Goal: Task Accomplishment & Management: Use online tool/utility

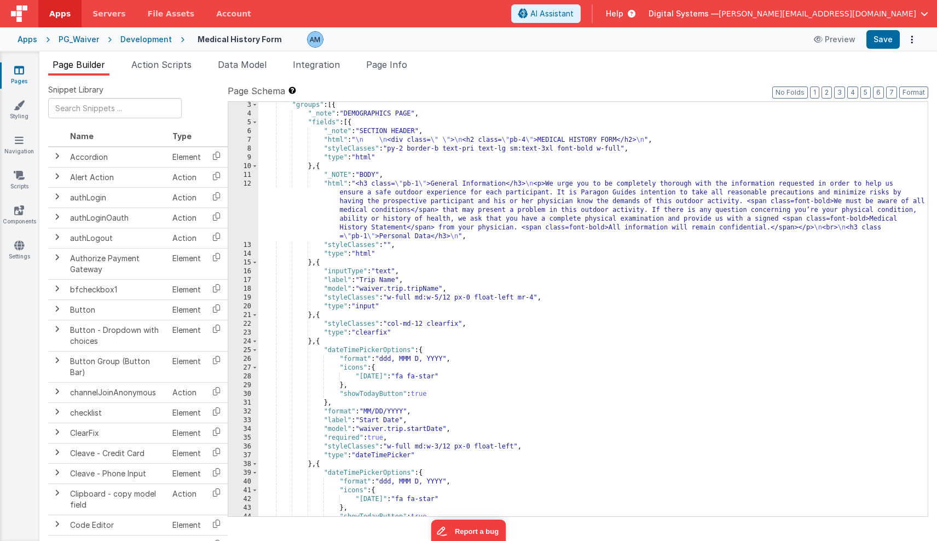
scroll to position [19, 0]
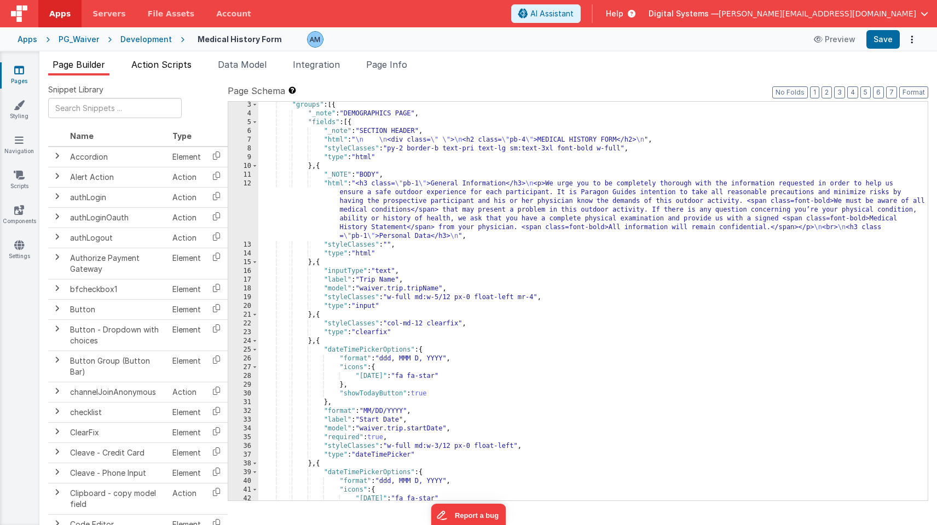
click at [149, 65] on span "Action Scripts" at bounding box center [161, 64] width 60 height 11
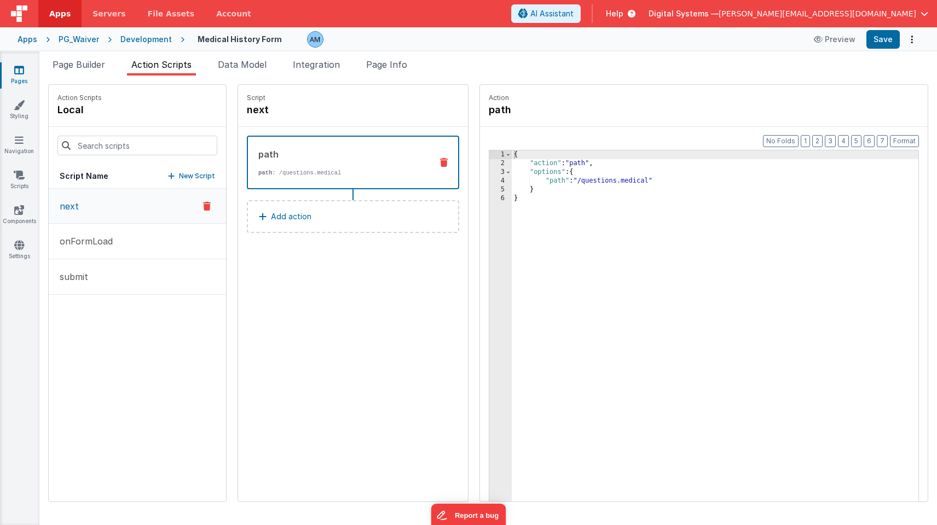
click at [82, 210] on button "next" at bounding box center [137, 206] width 177 height 35
click at [281, 216] on p "Add action" at bounding box center [291, 216] width 40 height 13
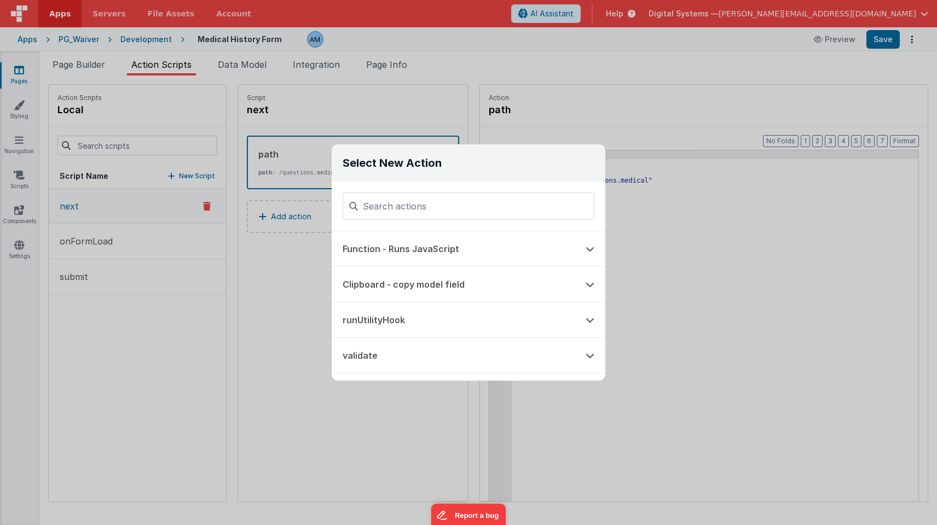
click at [254, 264] on div "Select New Action Function - Runs JavaScript Clipboard - copy model field runUt…" at bounding box center [468, 262] width 937 height 525
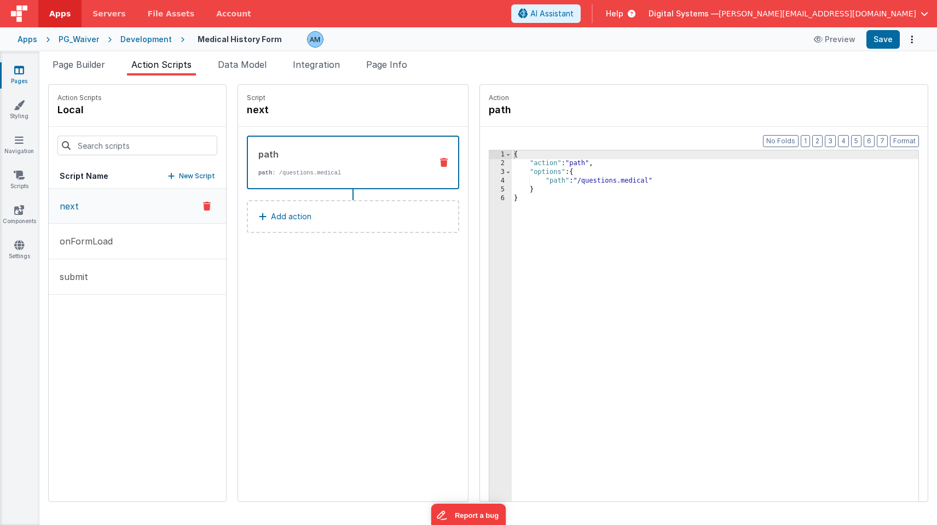
click at [275, 213] on p "Add action" at bounding box center [291, 216] width 40 height 13
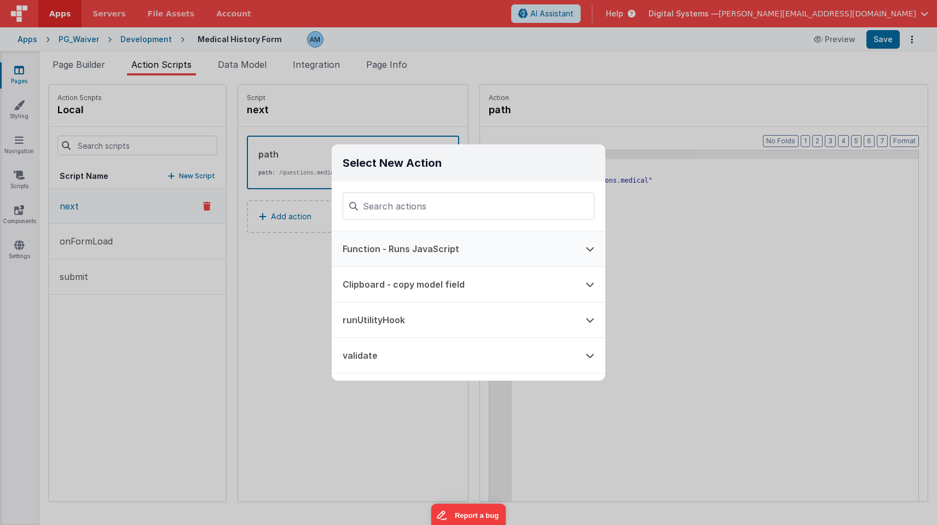
click at [408, 251] on button "Function - Runs JavaScript" at bounding box center [453, 248] width 243 height 35
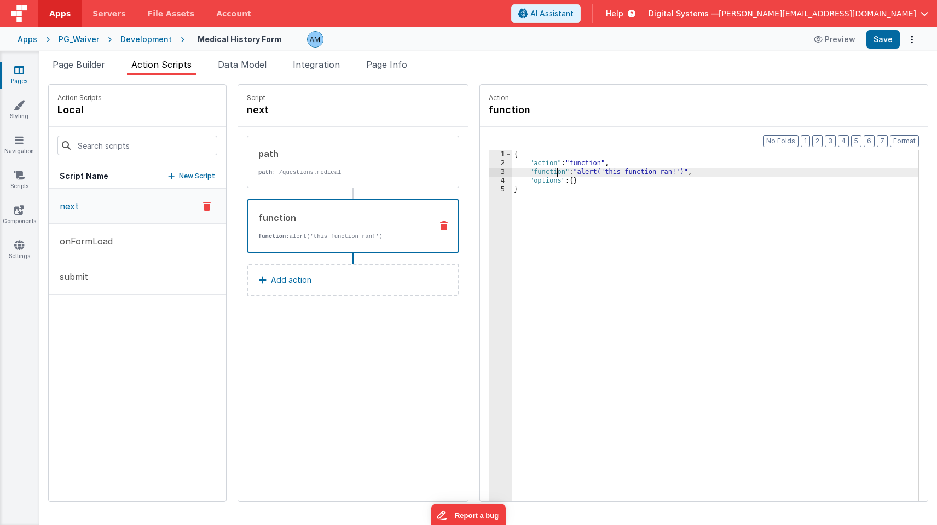
click at [558, 176] on div "{ "action" : "function" , "function" : "alert('this function ran!')" , "options…" at bounding box center [715, 351] width 407 height 403
click at [498, 175] on div "3" at bounding box center [500, 172] width 22 height 9
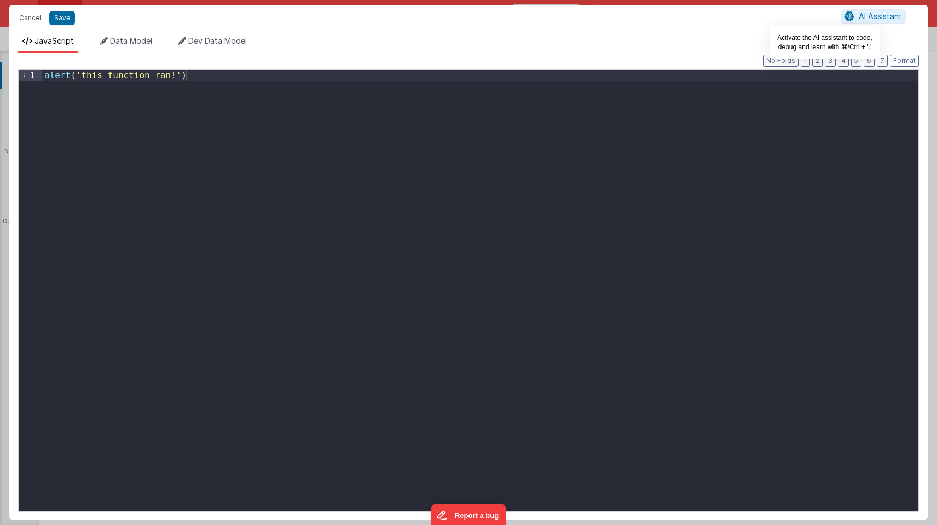
click at [860, 19] on span "AI Assistant" at bounding box center [880, 15] width 43 height 9
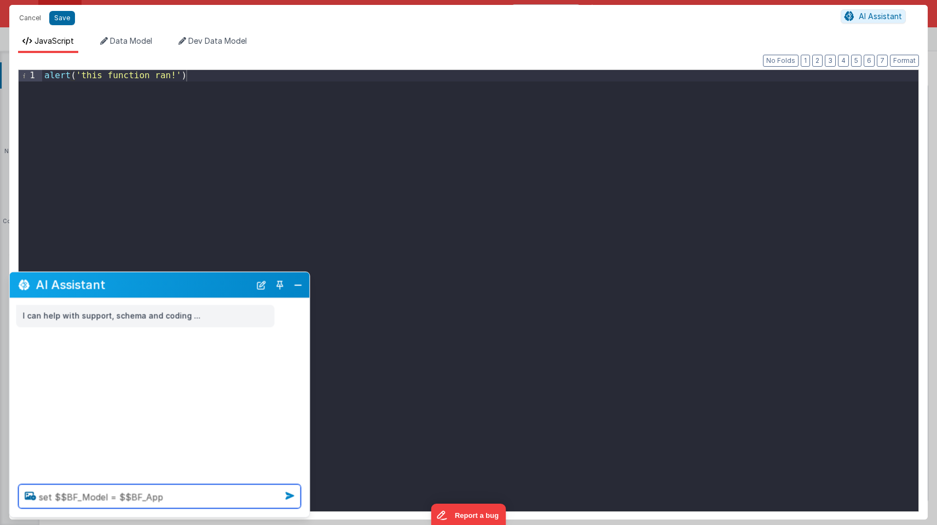
type textarea "set $$BF_Model = $$BF_App"
click at [291, 494] on icon at bounding box center [290, 497] width 18 height 18
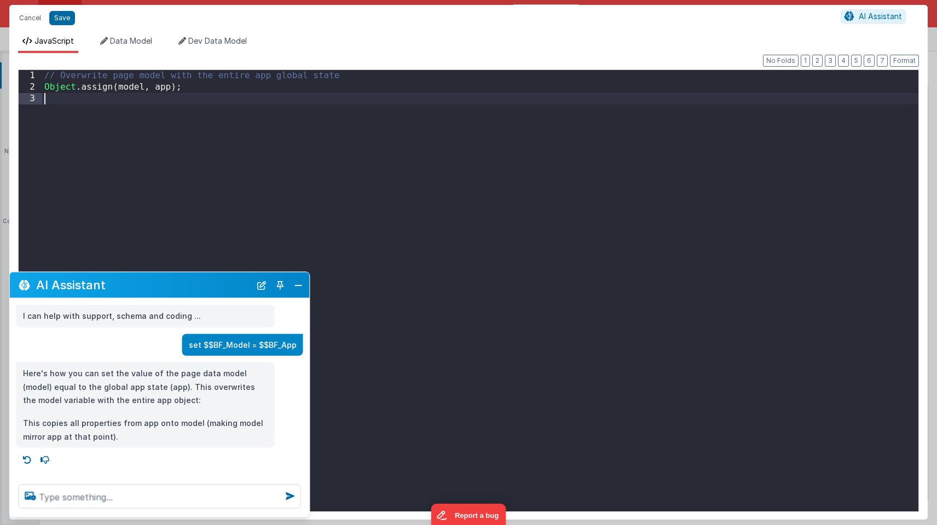
click at [353, 260] on div "// Overwrite page model with the entire app global state Object . assign ( mode…" at bounding box center [480, 302] width 876 height 465
click at [27, 12] on button "Cancel" at bounding box center [30, 17] width 33 height 15
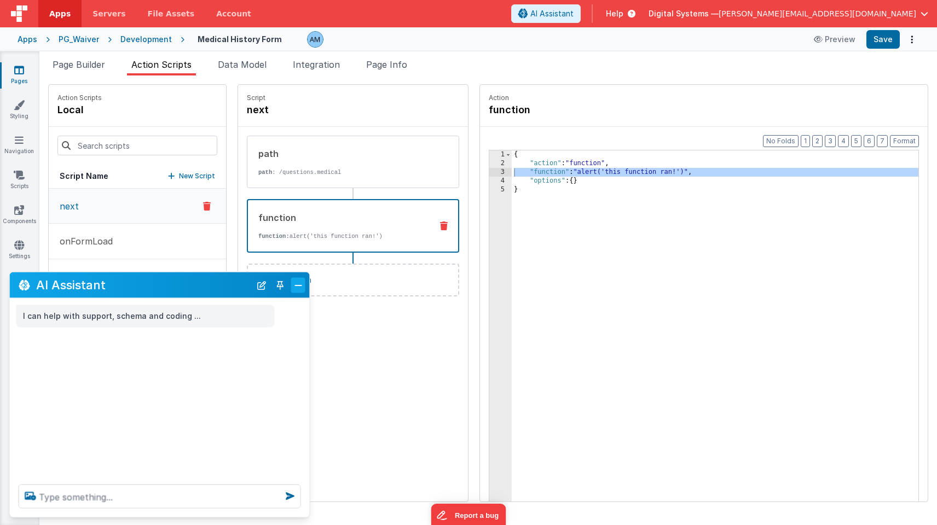
click at [296, 282] on button "Close" at bounding box center [298, 284] width 14 height 15
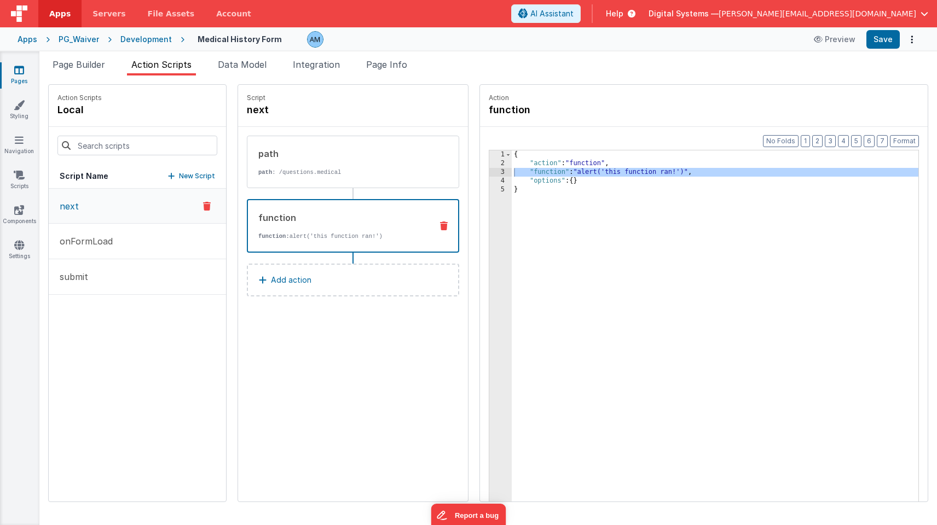
click at [442, 222] on icon at bounding box center [444, 226] width 8 height 9
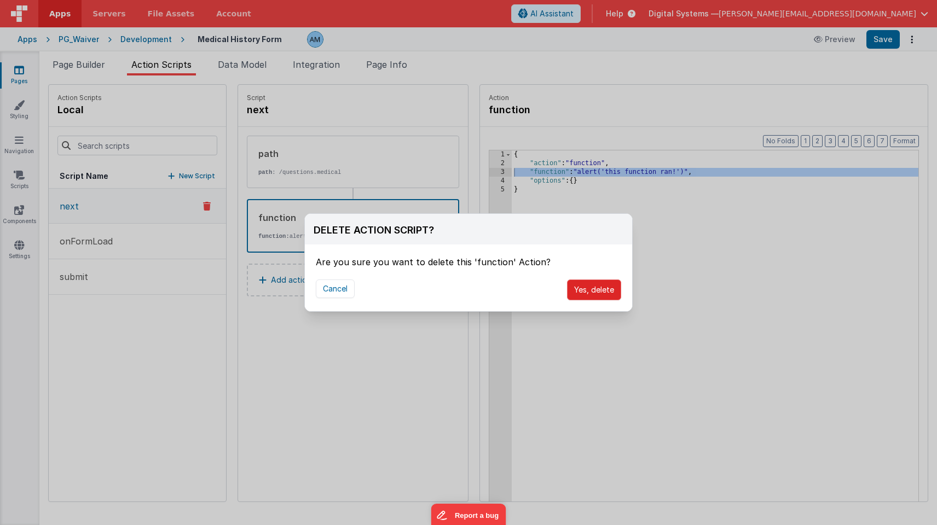
click at [592, 286] on button "Yes, delete" at bounding box center [594, 290] width 54 height 21
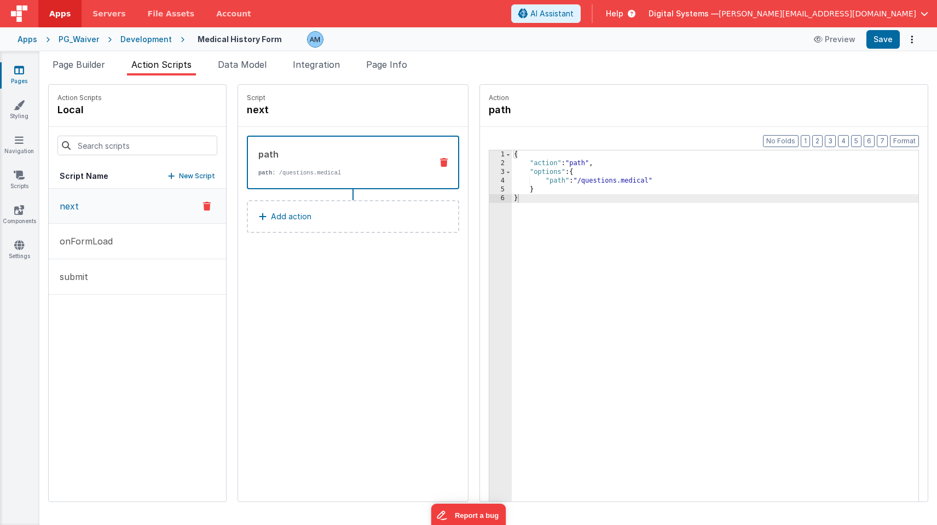
click at [145, 42] on div "Development" at bounding box center [145, 39] width 51 height 11
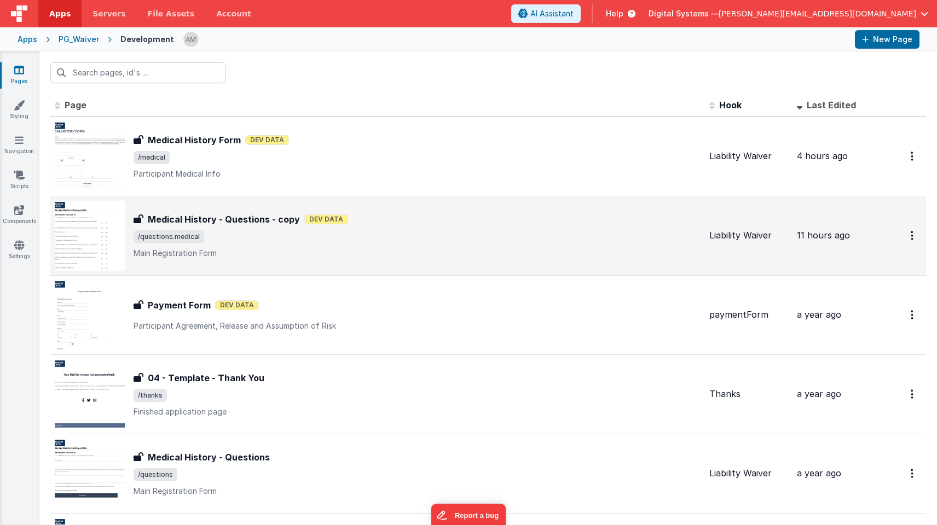
click at [223, 223] on h3 "Medical History - Questions - copy" at bounding box center [224, 219] width 152 height 13
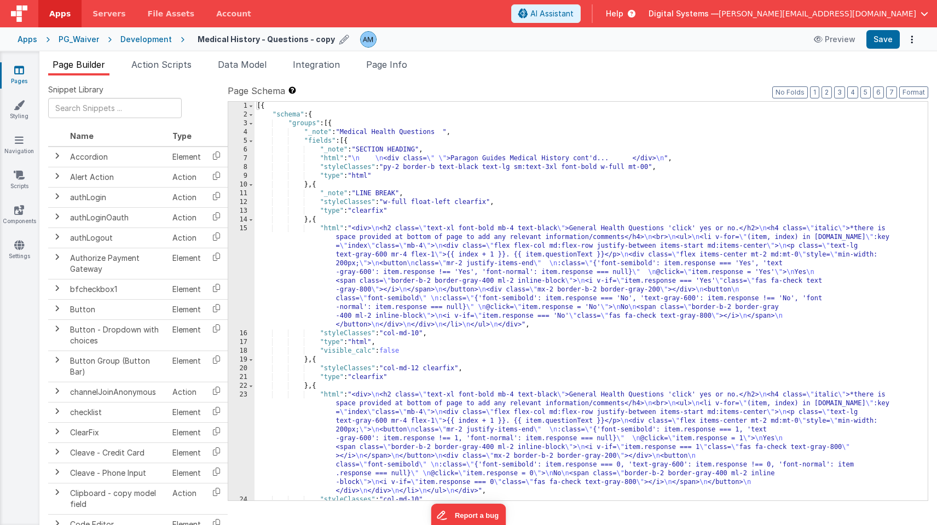
click at [339, 40] on icon at bounding box center [344, 39] width 10 height 15
drag, startPoint x: 316, startPoint y: 42, endPoint x: 344, endPoint y: 42, distance: 27.9
click at [344, 42] on div "Medical History - Questions - copy" at bounding box center [324, 39] width 253 height 16
type input "Medical History - Questions - medical"
click at [338, 39] on icon at bounding box center [342, 39] width 9 height 15
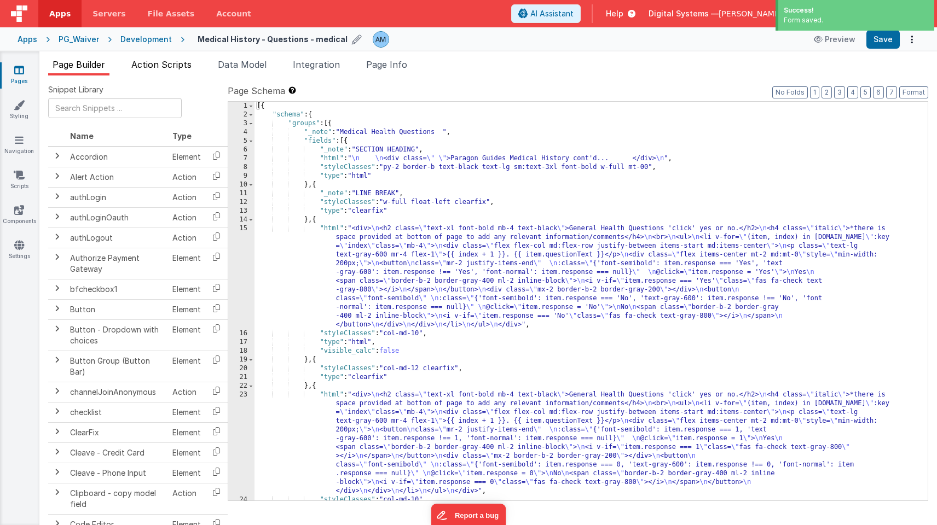
click at [161, 66] on span "Action Scripts" at bounding box center [161, 64] width 60 height 11
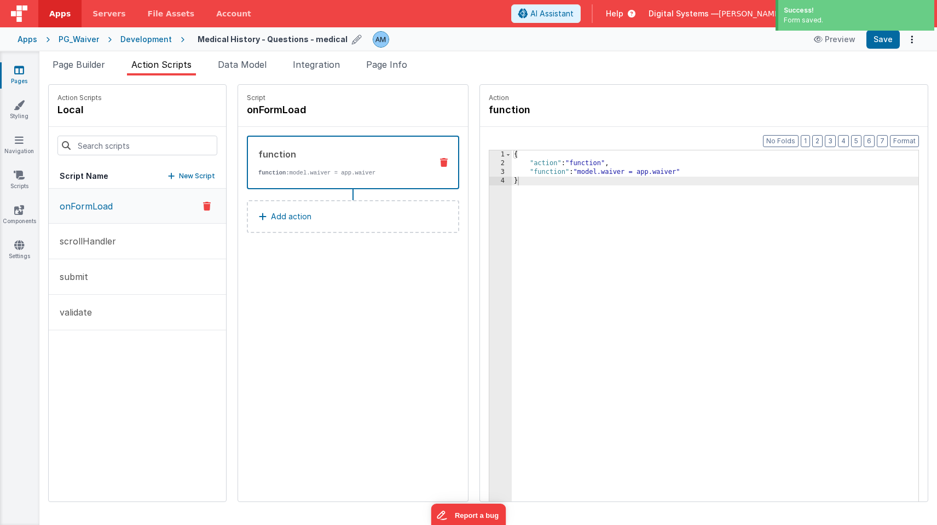
click at [83, 206] on p "onFormLoad" at bounding box center [83, 206] width 60 height 13
click at [495, 172] on div "3" at bounding box center [500, 172] width 22 height 9
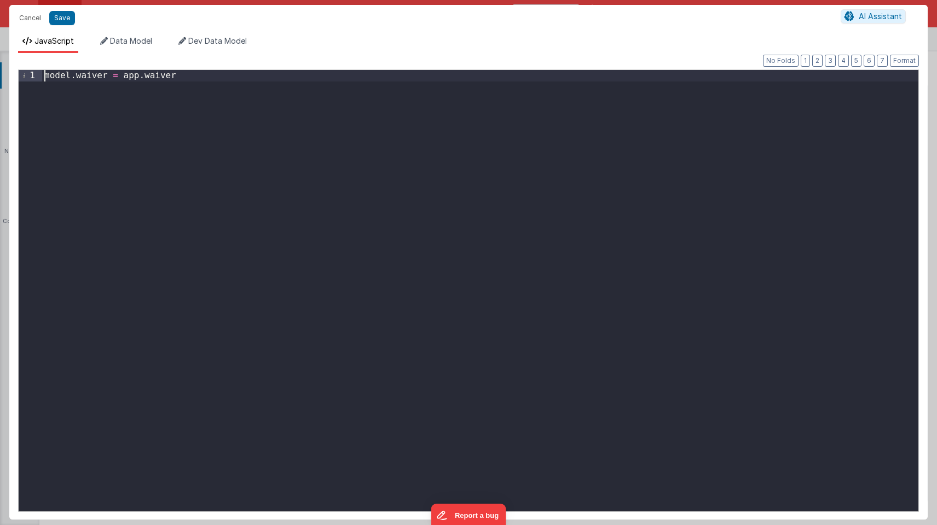
click at [45, 76] on div "model . waiver = app . waiver" at bounding box center [480, 302] width 876 height 465
click at [208, 81] on div "//model.waiver = app.waiver" at bounding box center [480, 302] width 876 height 465
click at [57, 21] on button "Save" at bounding box center [62, 18] width 26 height 14
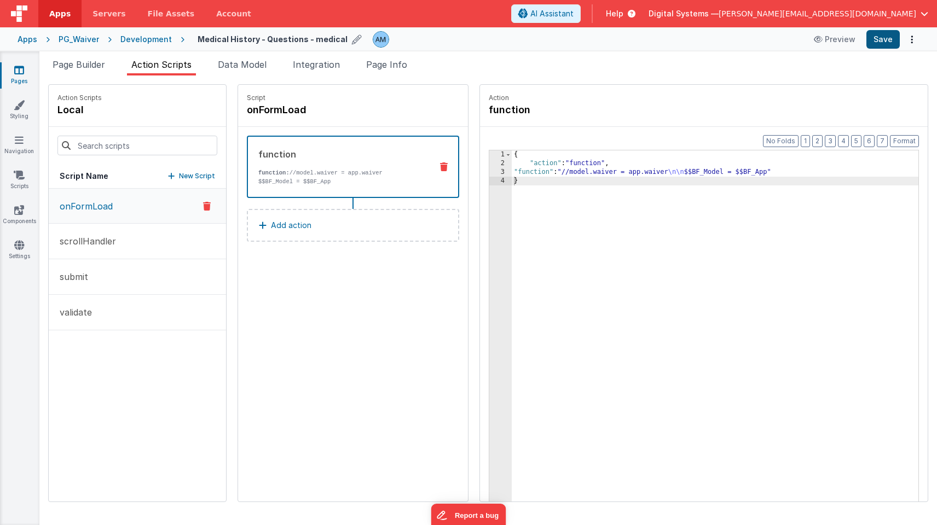
click at [876, 43] on button "Save" at bounding box center [882, 39] width 33 height 19
click at [153, 43] on div "Development" at bounding box center [145, 39] width 51 height 11
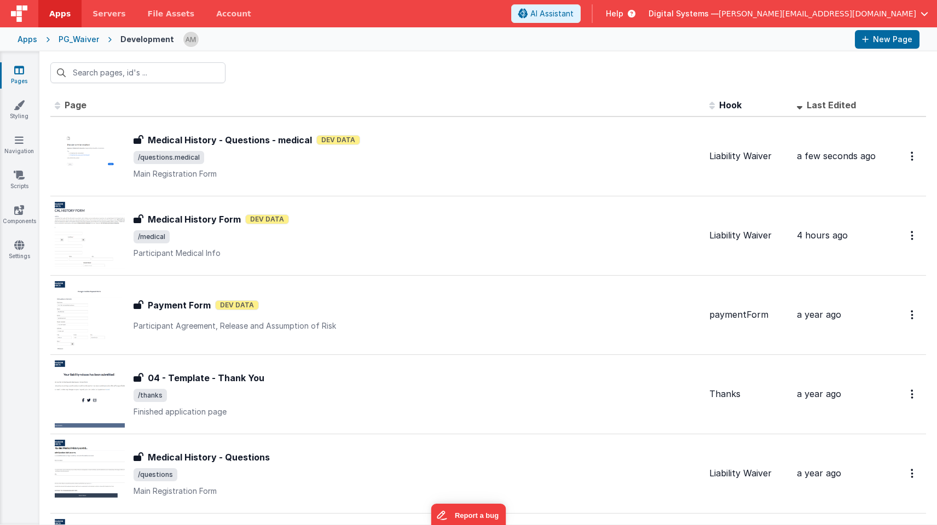
click at [401, 69] on div at bounding box center [487, 72] width 897 height 43
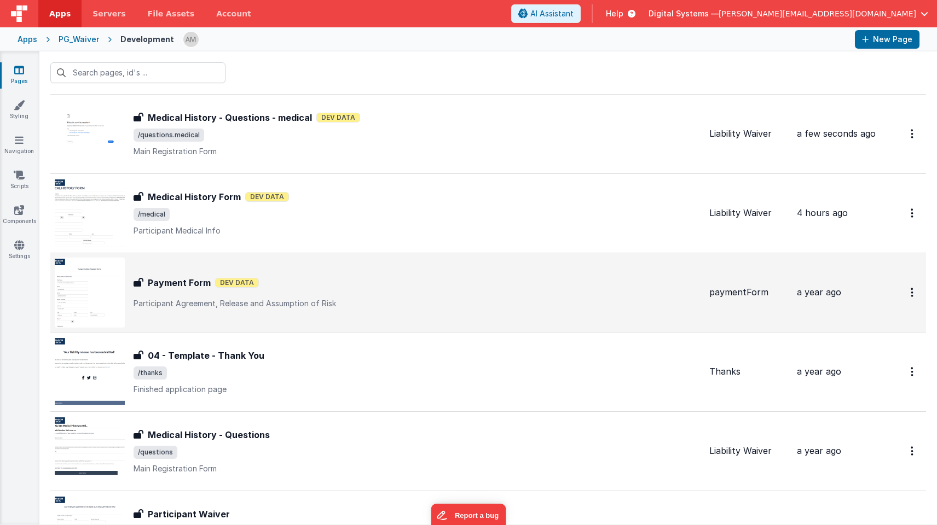
scroll to position [28, 0]
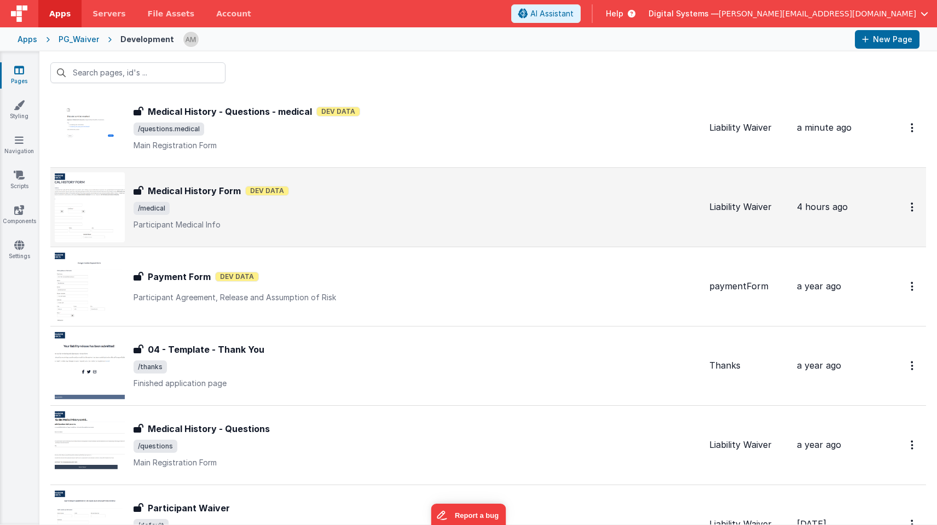
click at [339, 198] on div "Medical History Form Medical History Form Dev Data /medical Participant Medical…" at bounding box center [417, 207] width 567 height 46
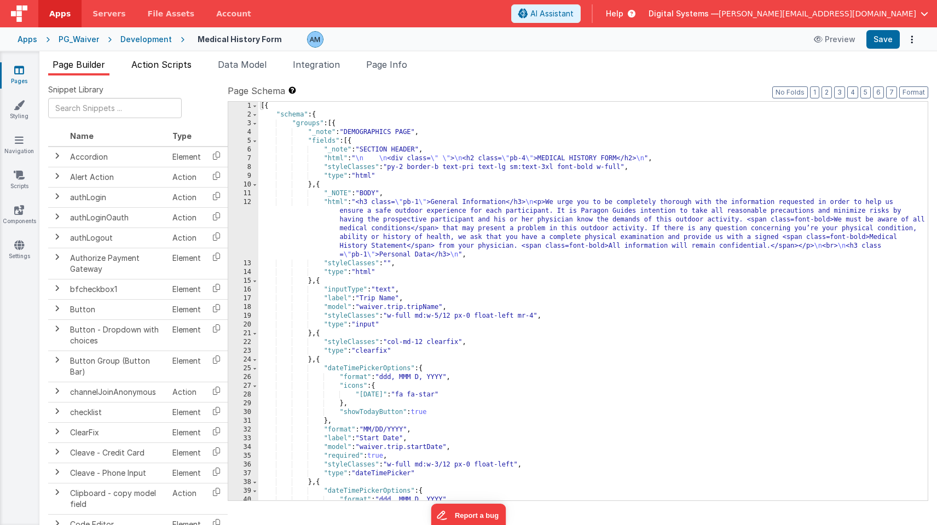
click at [182, 68] on span "Action Scripts" at bounding box center [161, 64] width 60 height 11
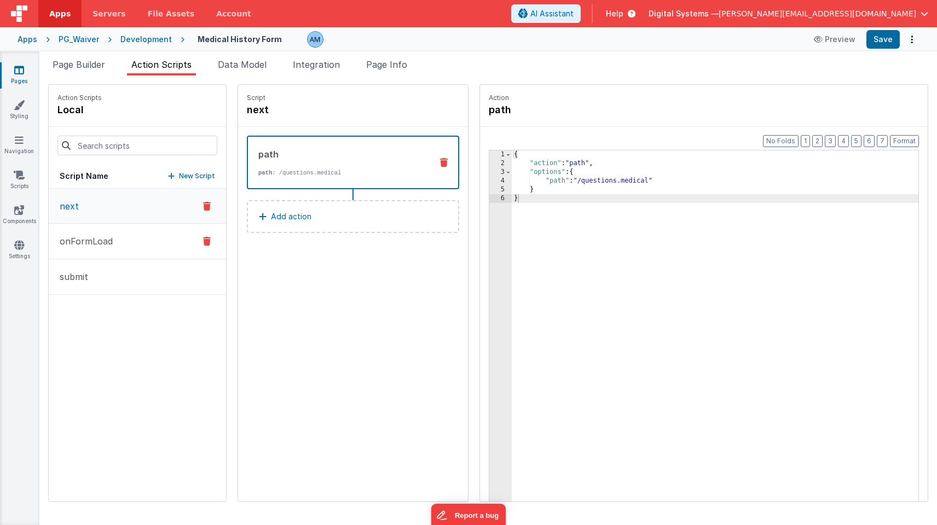
click at [103, 241] on p "onFormLoad" at bounding box center [83, 241] width 60 height 13
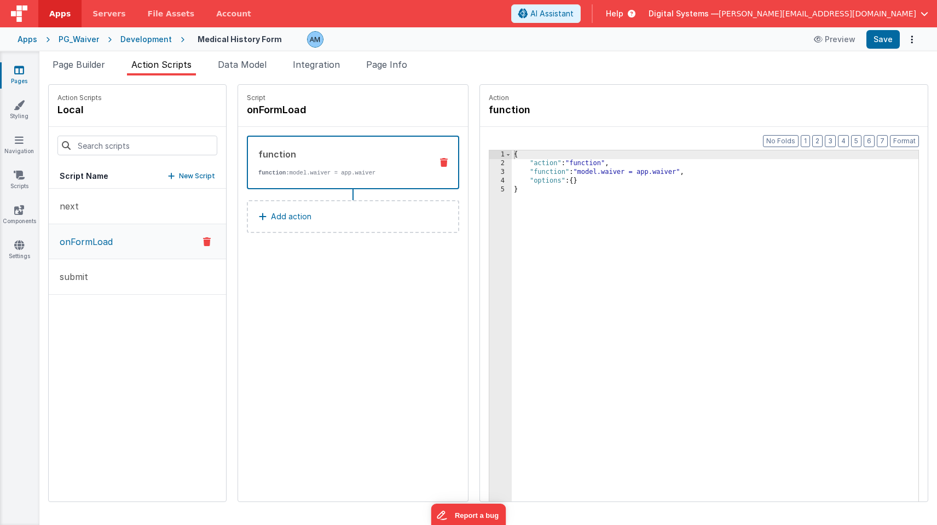
click at [159, 36] on div "Development" at bounding box center [145, 39] width 51 height 11
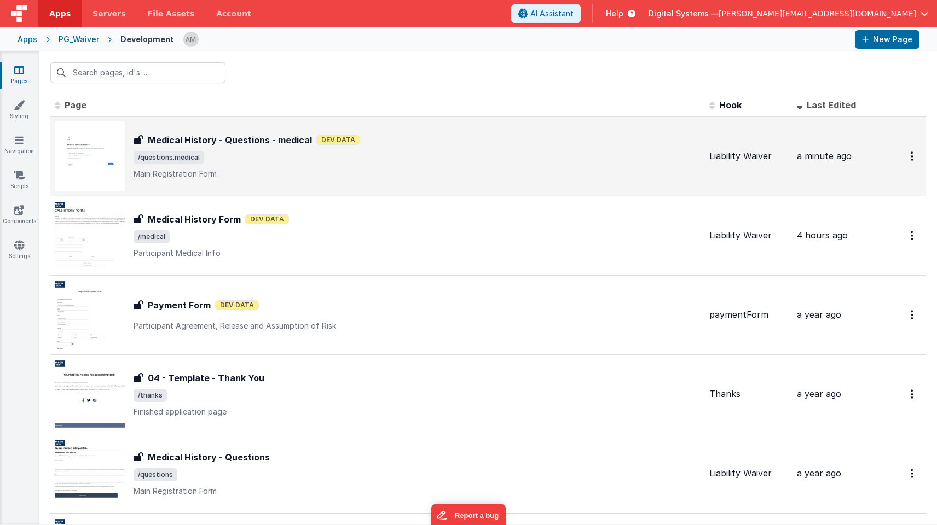
click at [161, 136] on h3 "Medical History - Questions - medical" at bounding box center [230, 140] width 164 height 13
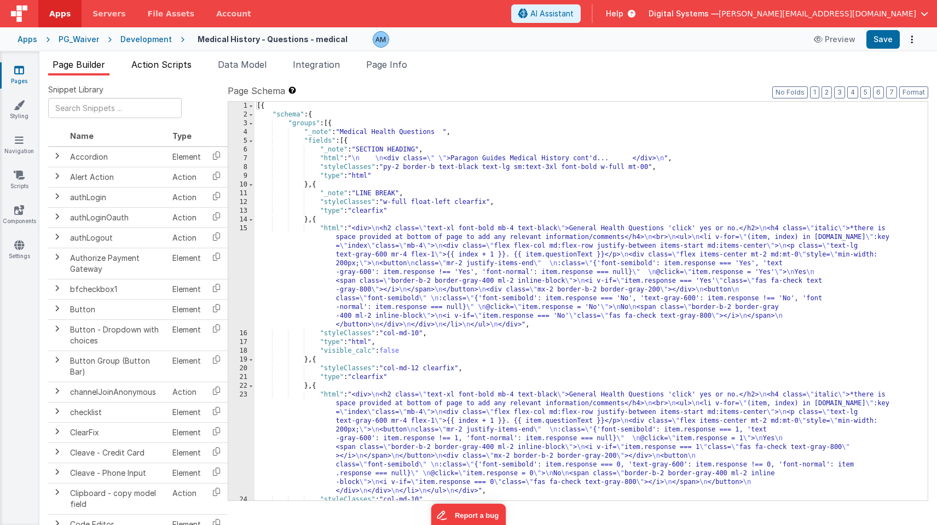
click at [182, 66] on span "Action Scripts" at bounding box center [161, 64] width 60 height 11
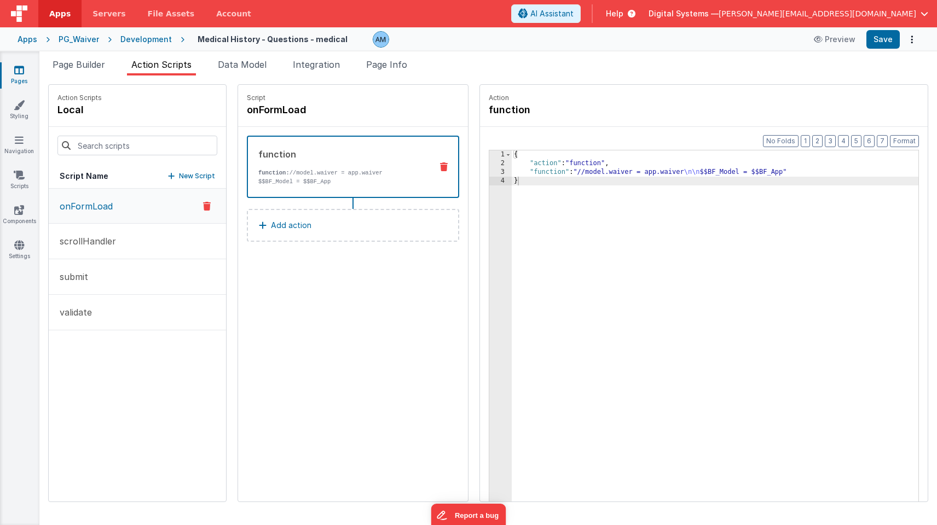
click at [543, 167] on div "{ "action" : "function" , "function" : "//model.waiver = app.waiver \n\n $$BF_M…" at bounding box center [715, 351] width 407 height 403
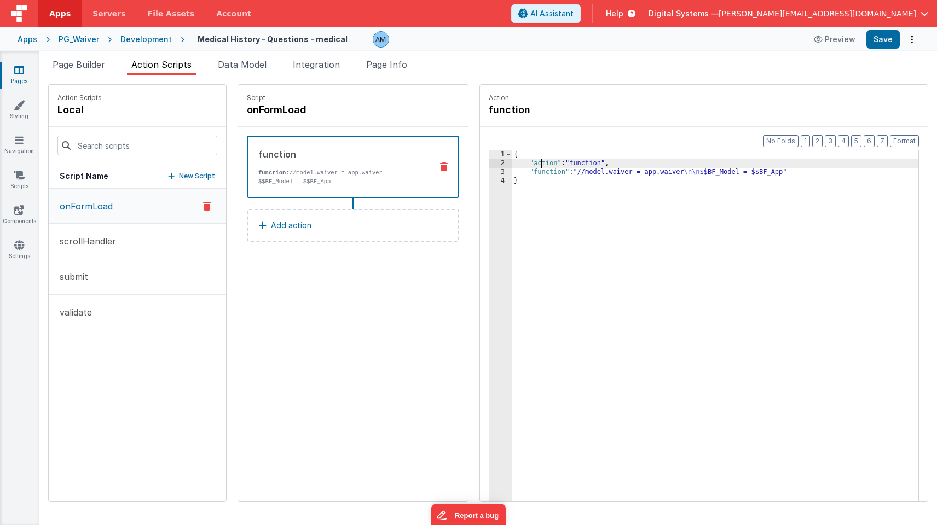
click at [500, 170] on div "3" at bounding box center [500, 172] width 22 height 9
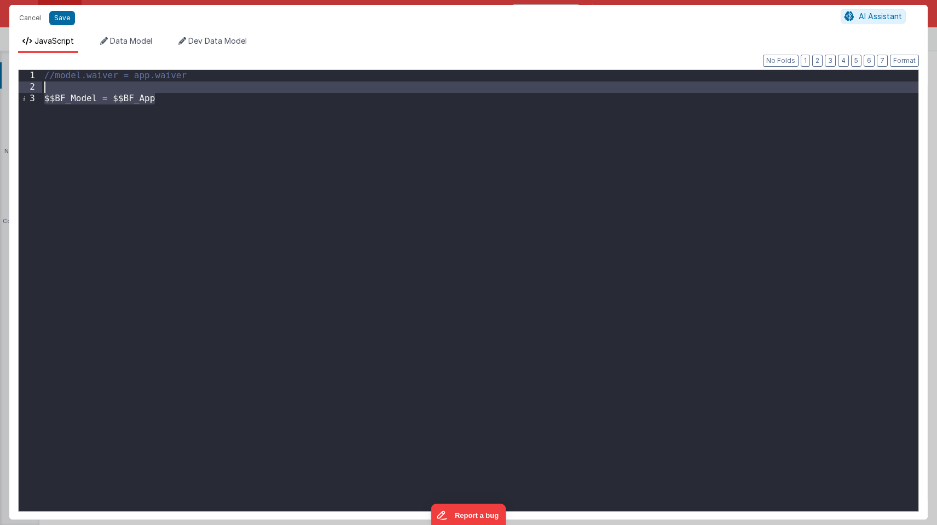
drag, startPoint x: 166, startPoint y: 95, endPoint x: 40, endPoint y: 86, distance: 126.1
click at [40, 86] on div "1 2 3 //model.waiver = app.waiver $$BF_Model = $$BF_App XXXXXXXXXXXXXXXXXXXXXXX…" at bounding box center [468, 290] width 901 height 443
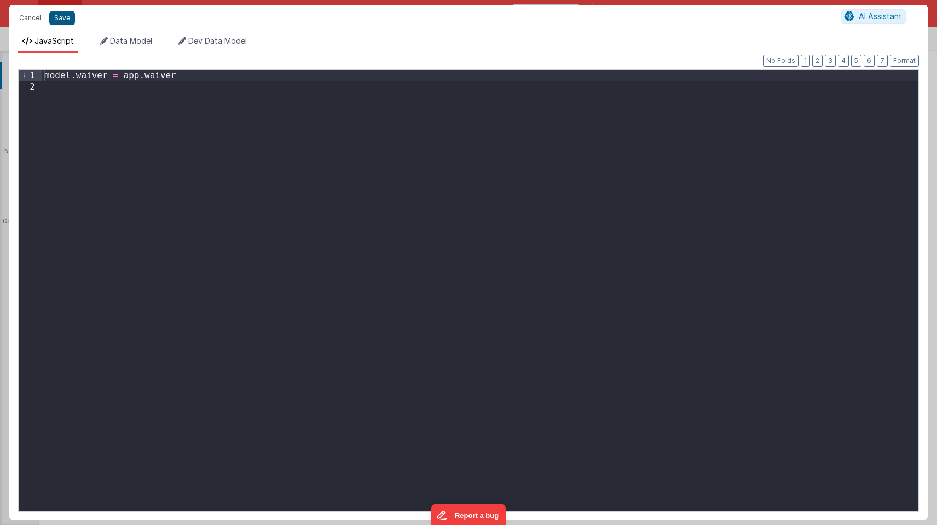
click at [66, 25] on button "Save" at bounding box center [62, 18] width 26 height 14
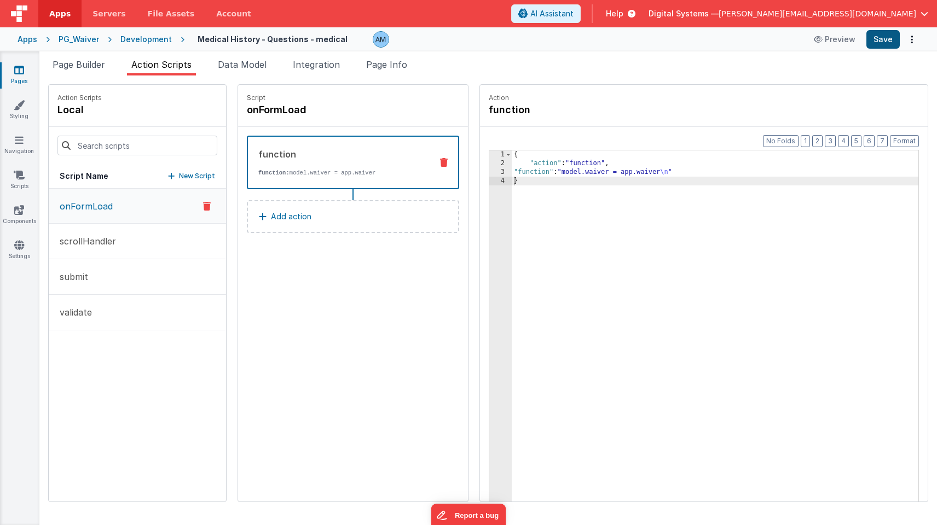
click at [877, 41] on button "Save" at bounding box center [882, 39] width 33 height 19
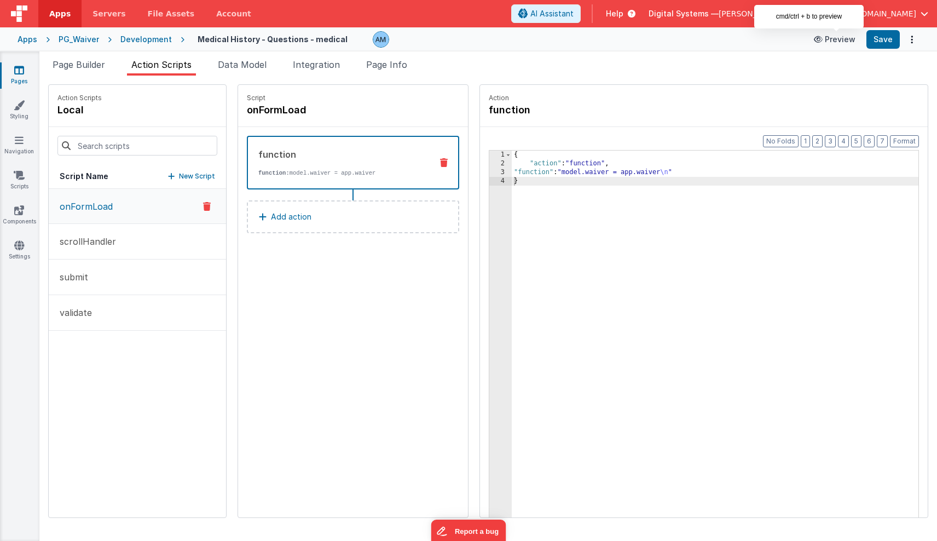
click at [850, 36] on button "Preview" at bounding box center [834, 40] width 55 height 18
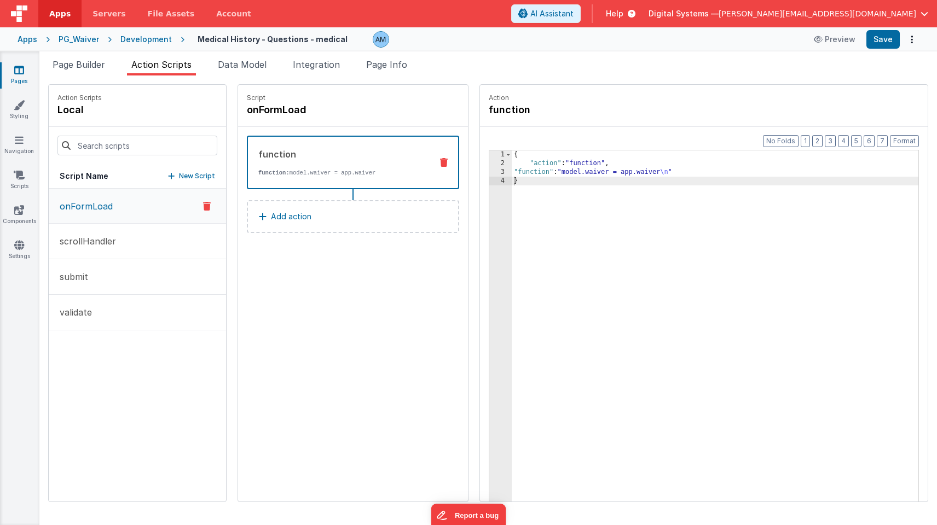
click at [153, 39] on div "Development" at bounding box center [145, 39] width 51 height 11
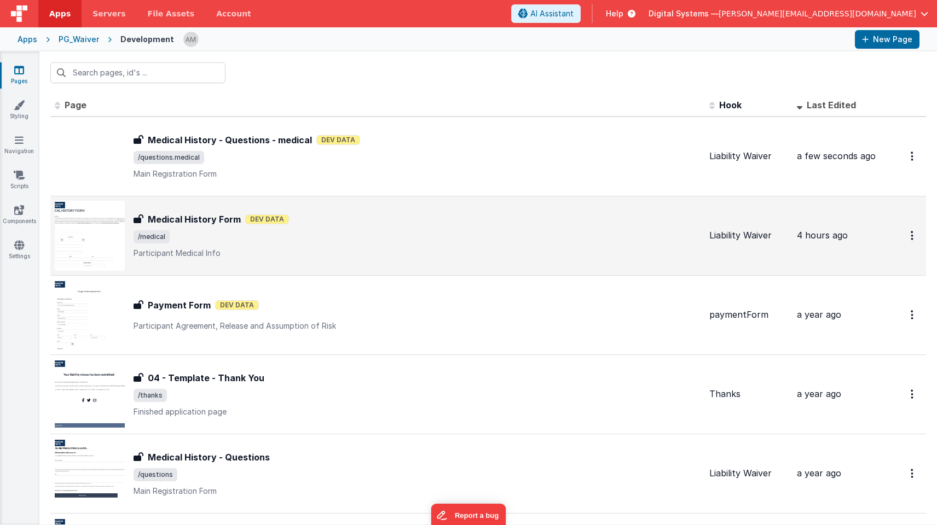
click at [177, 229] on div "Medical History Form Medical History Form Dev Data /medical Participant Medical…" at bounding box center [417, 236] width 567 height 46
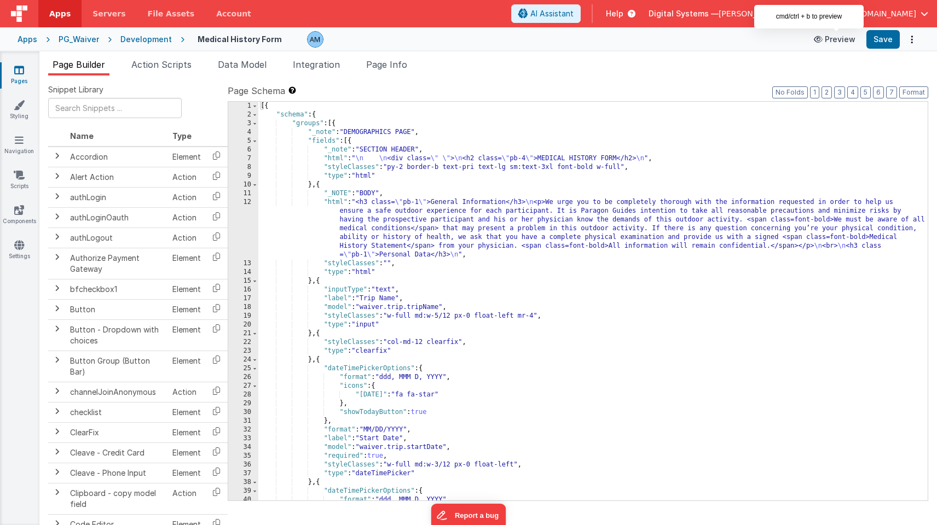
click at [834, 38] on button "Preview" at bounding box center [834, 40] width 55 height 18
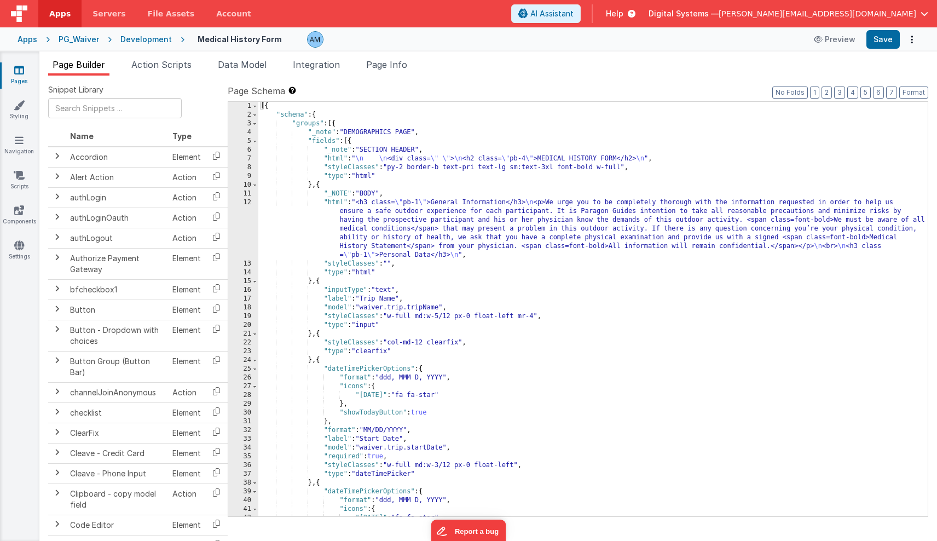
click at [24, 39] on div "Apps" at bounding box center [28, 39] width 20 height 11
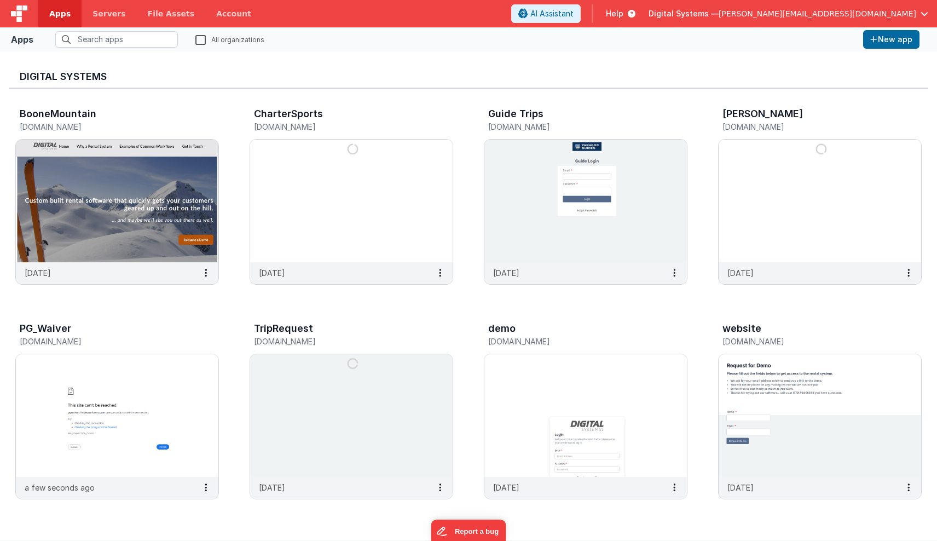
click at [21, 17] on img at bounding box center [19, 13] width 16 height 16
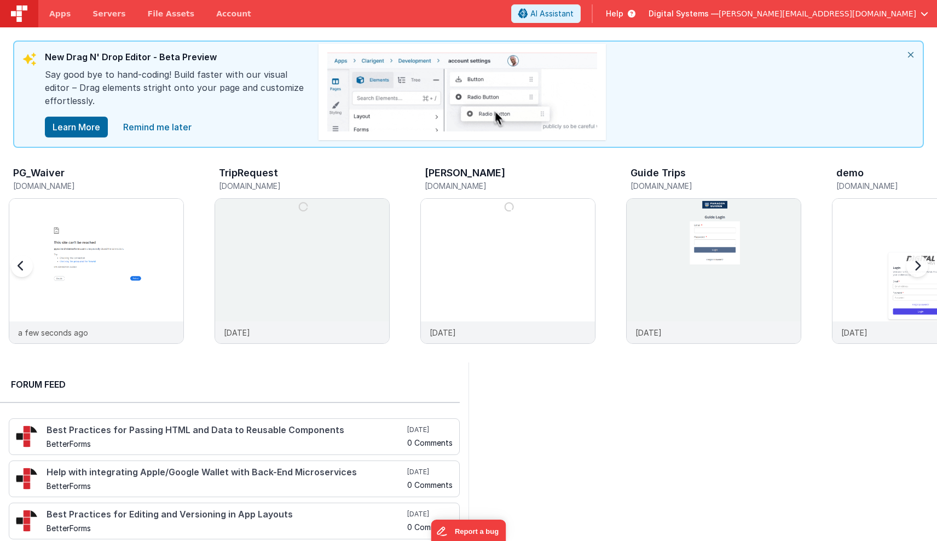
click at [53, 237] on div at bounding box center [33, 273] width 44 height 158
click at [109, 238] on div at bounding box center [96, 260] width 174 height 123
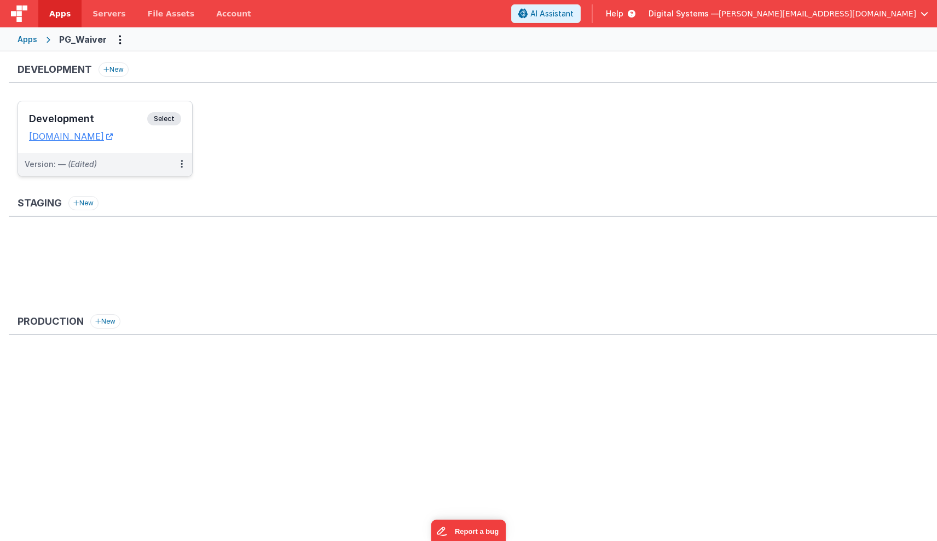
click at [169, 117] on span "Select" at bounding box center [164, 118] width 34 height 13
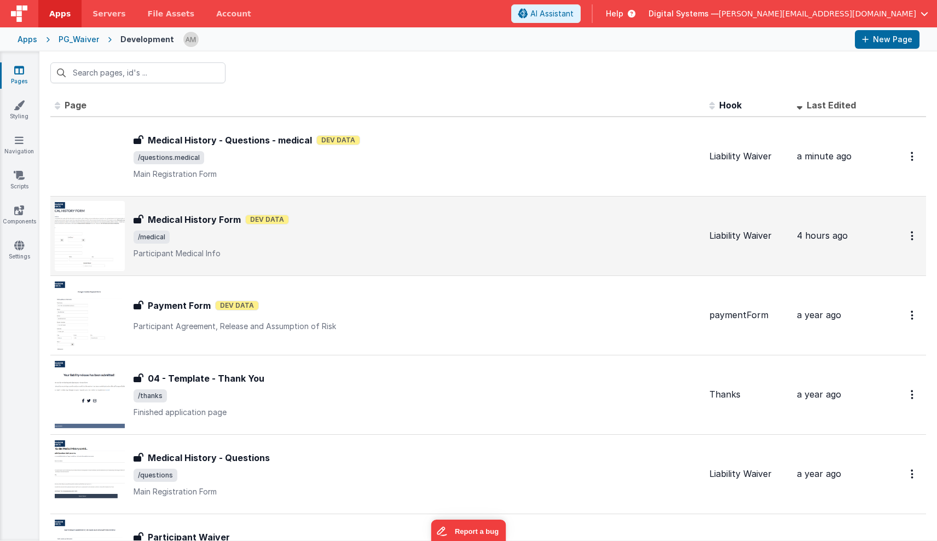
click at [182, 239] on span "/medical" at bounding box center [417, 236] width 567 height 13
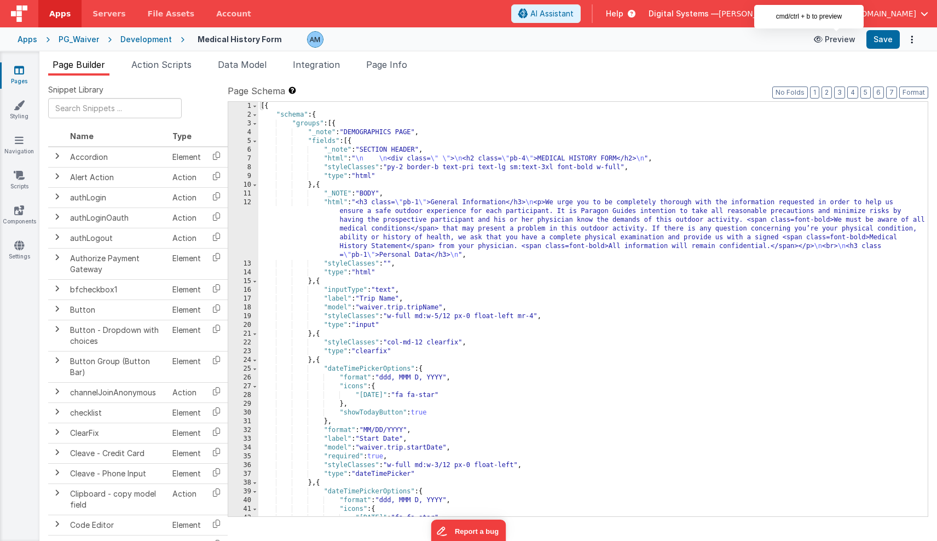
click at [843, 37] on button "Preview" at bounding box center [834, 40] width 55 height 18
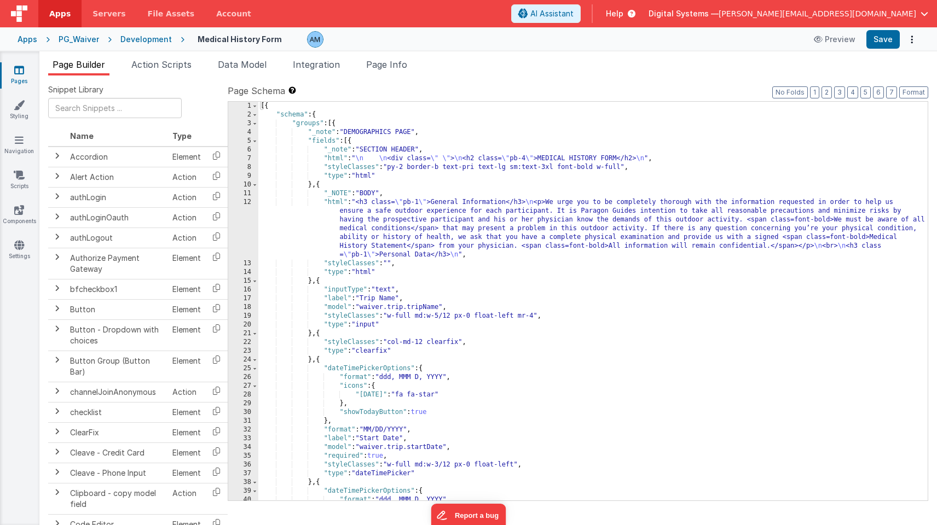
click at [134, 36] on div "Development" at bounding box center [145, 39] width 51 height 11
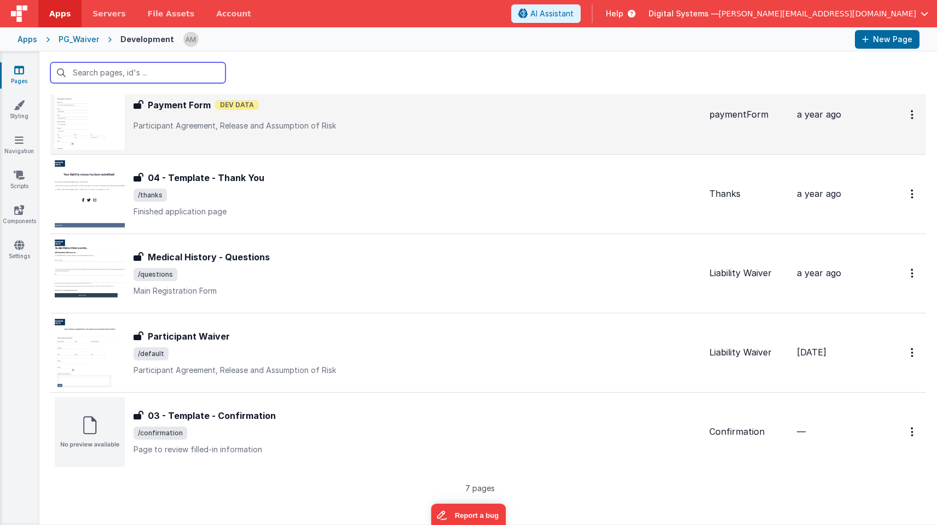
scroll to position [200, 0]
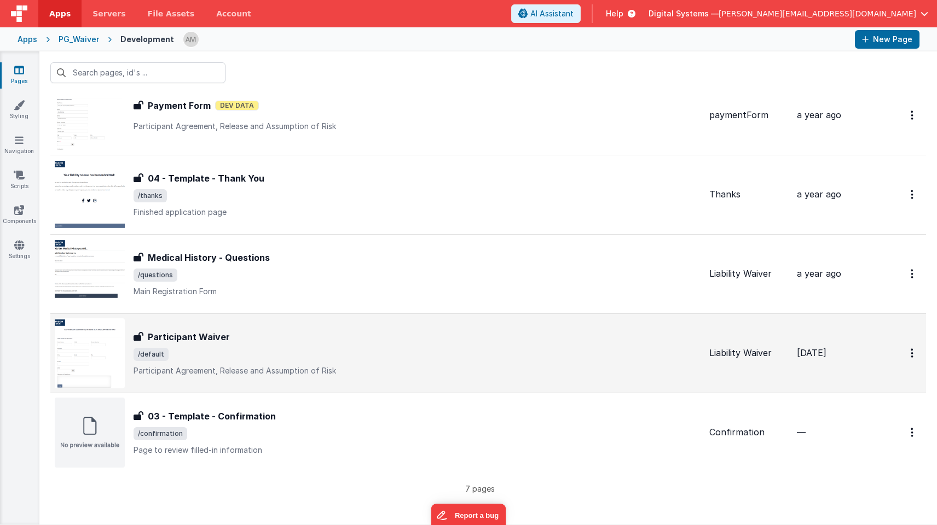
click at [182, 334] on h3 "Participant Waiver" at bounding box center [189, 337] width 82 height 13
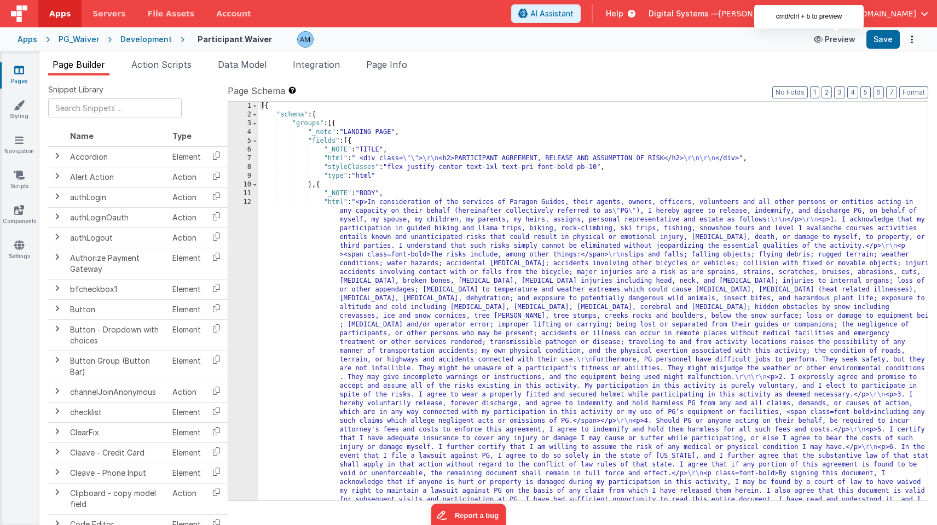
click at [843, 34] on button "Preview" at bounding box center [834, 40] width 55 height 18
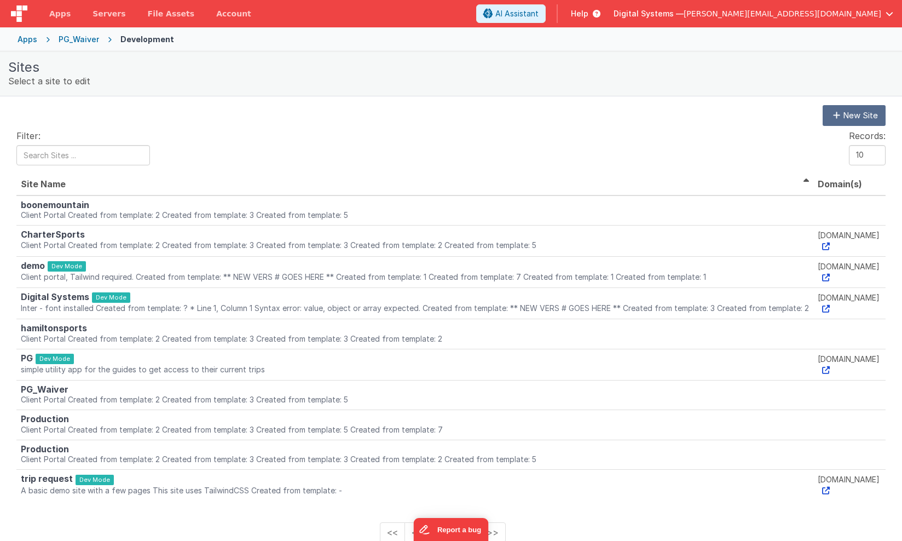
click at [25, 39] on div "Apps" at bounding box center [28, 39] width 20 height 11
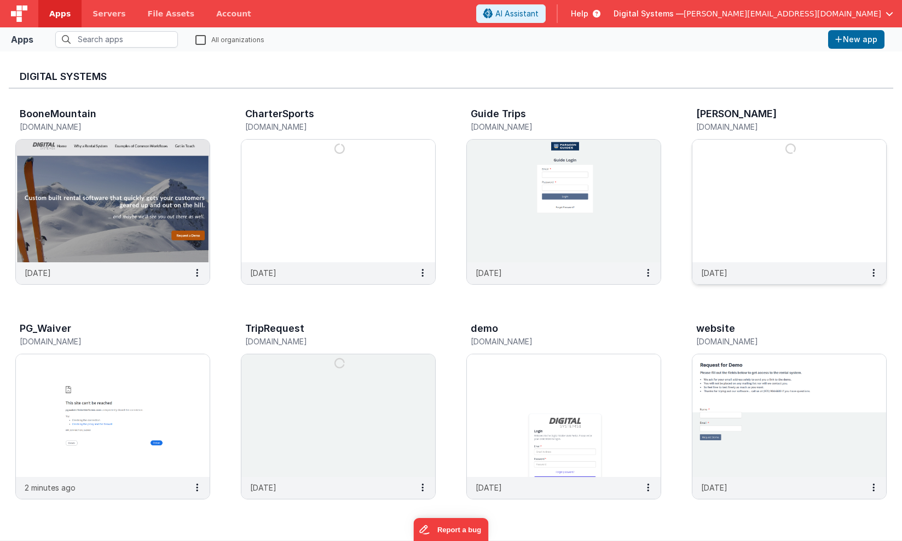
click at [831, 223] on img at bounding box center [789, 201] width 194 height 123
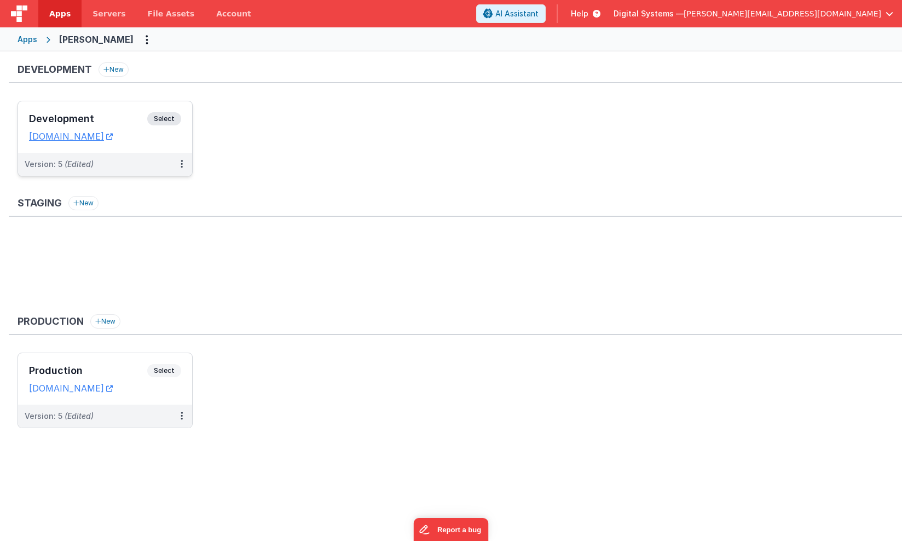
click at [169, 113] on span "Select" at bounding box center [164, 118] width 34 height 13
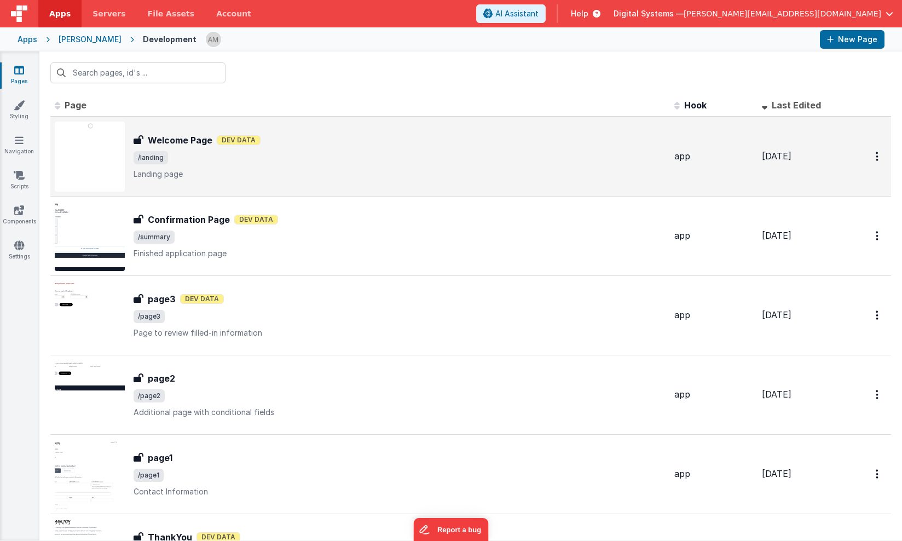
click at [335, 159] on span "/landing" at bounding box center [400, 157] width 532 height 13
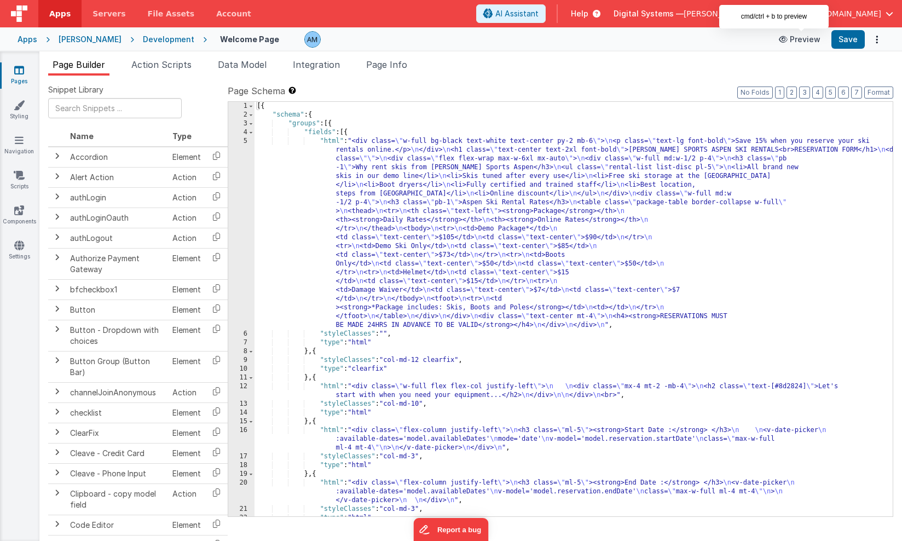
click at [802, 39] on button "Preview" at bounding box center [799, 40] width 55 height 18
click at [26, 37] on div "Apps" at bounding box center [28, 39] width 20 height 11
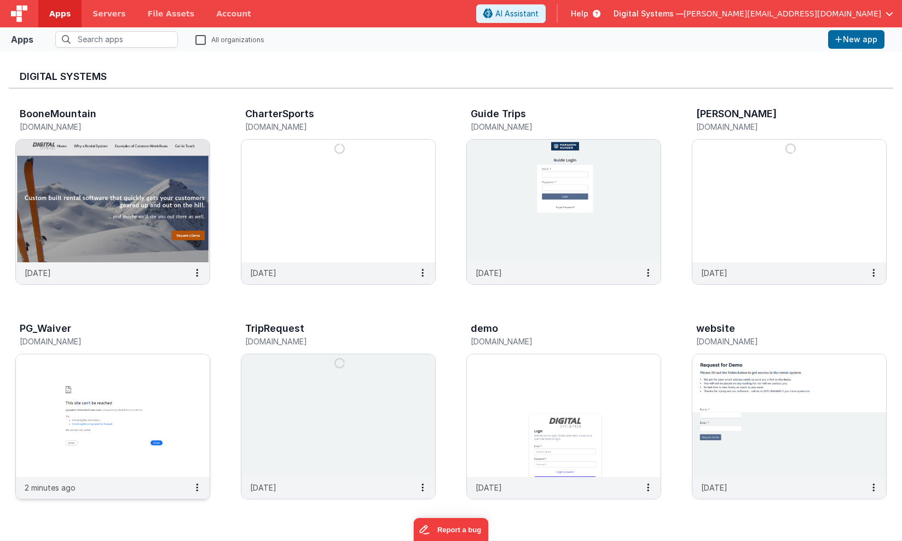
click at [54, 361] on img at bounding box center [113, 415] width 194 height 123
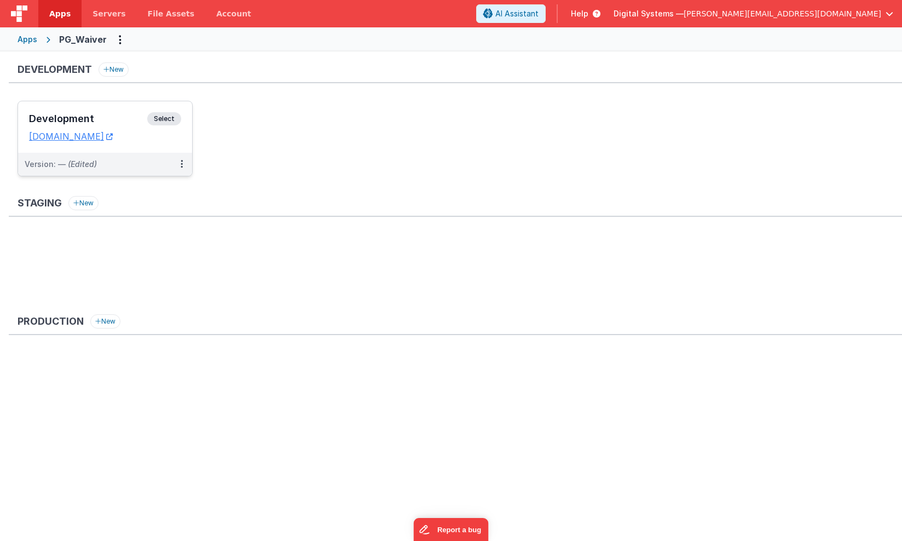
click at [161, 120] on span "Select" at bounding box center [164, 118] width 34 height 13
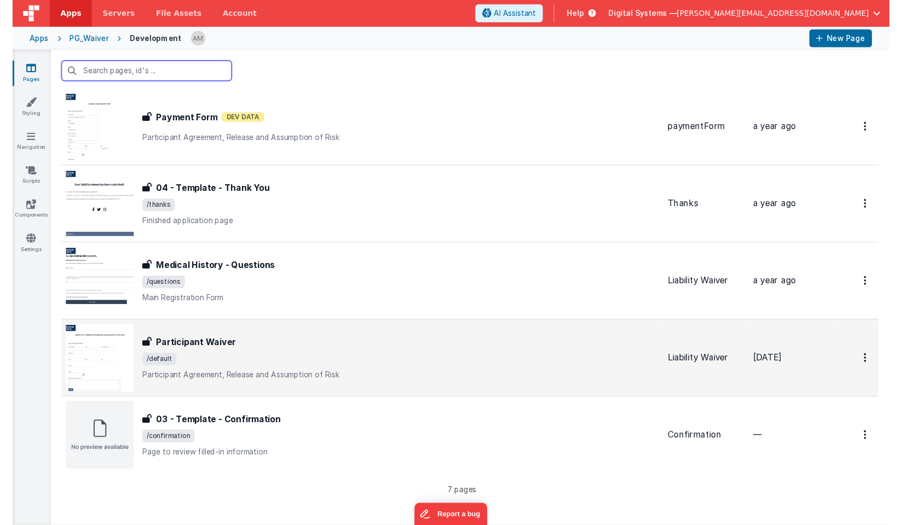
scroll to position [184, 0]
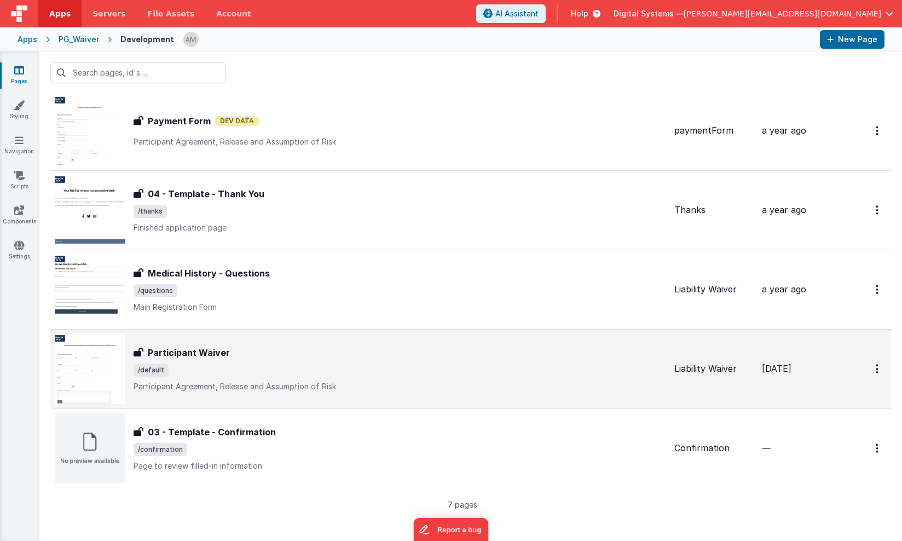
click at [264, 357] on div "Participant Waiver" at bounding box center [400, 352] width 532 height 13
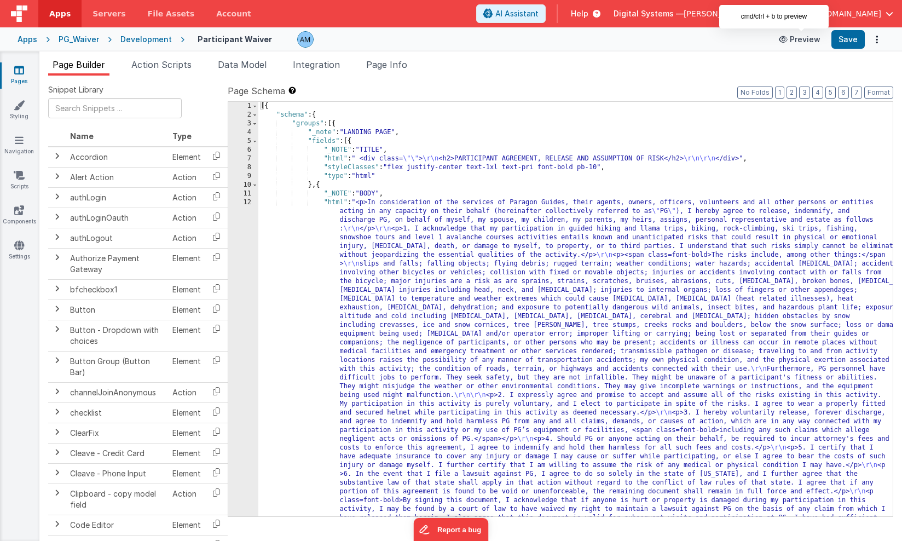
click at [805, 38] on button "Preview" at bounding box center [799, 40] width 55 height 18
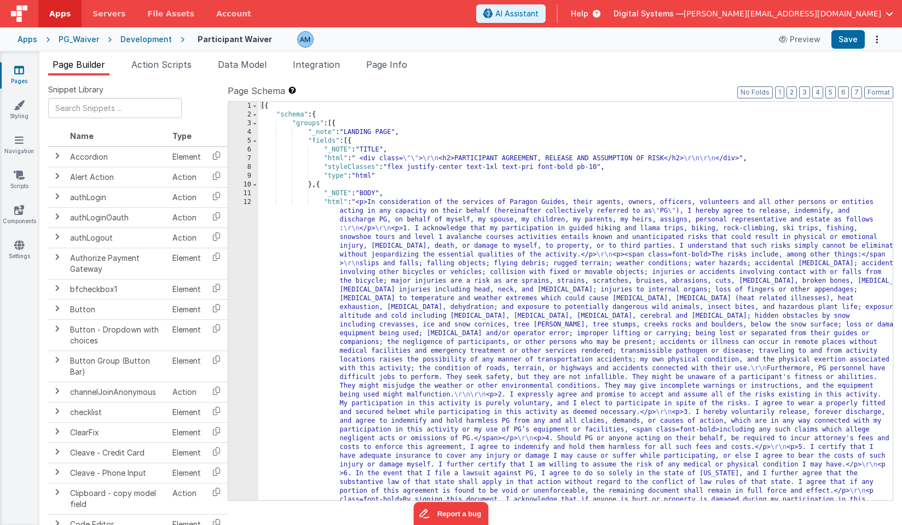
click at [149, 39] on div "Development" at bounding box center [145, 39] width 51 height 11
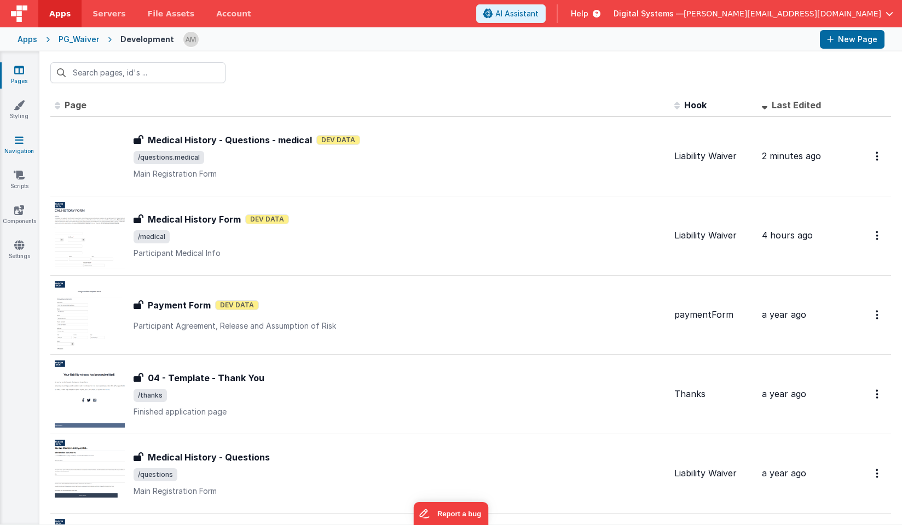
click at [16, 142] on icon at bounding box center [19, 140] width 9 height 11
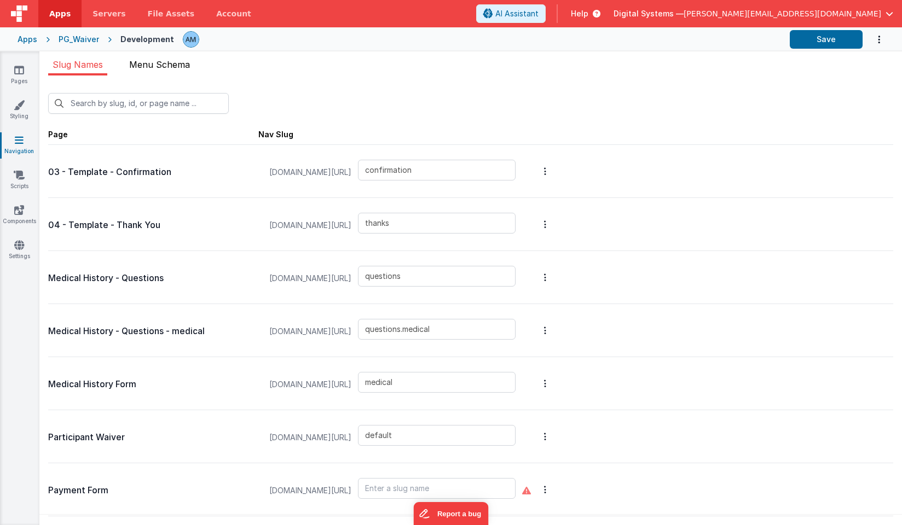
click at [155, 66] on span "Menu Schema" at bounding box center [159, 64] width 61 height 11
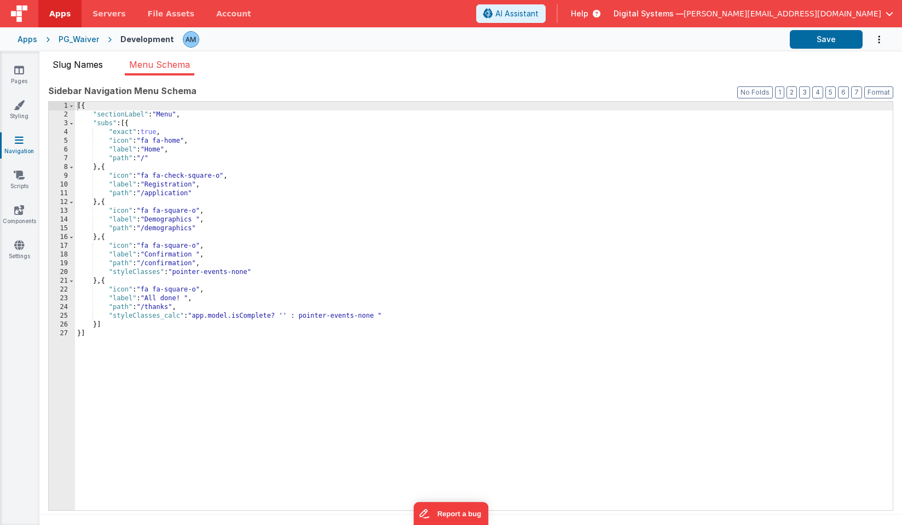
click at [92, 67] on span "Slug Names" at bounding box center [78, 64] width 50 height 11
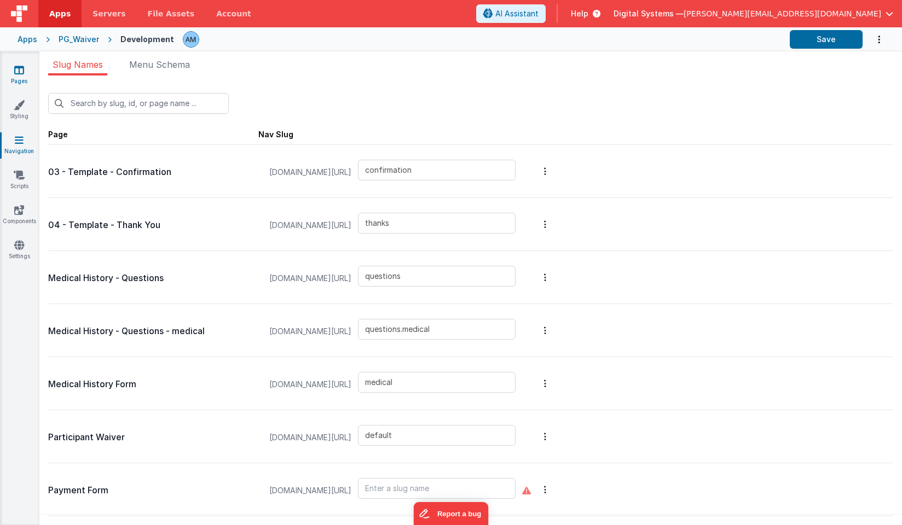
click at [16, 72] on icon at bounding box center [19, 70] width 10 height 11
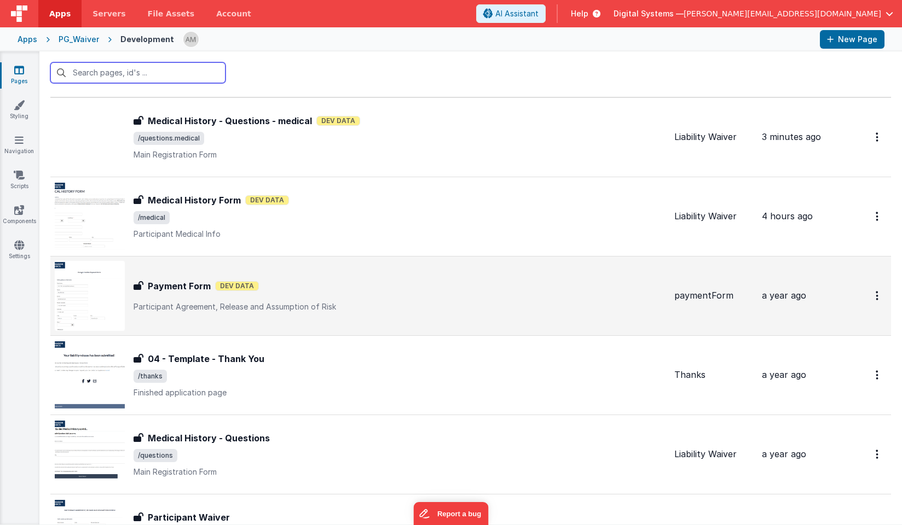
scroll to position [29, 0]
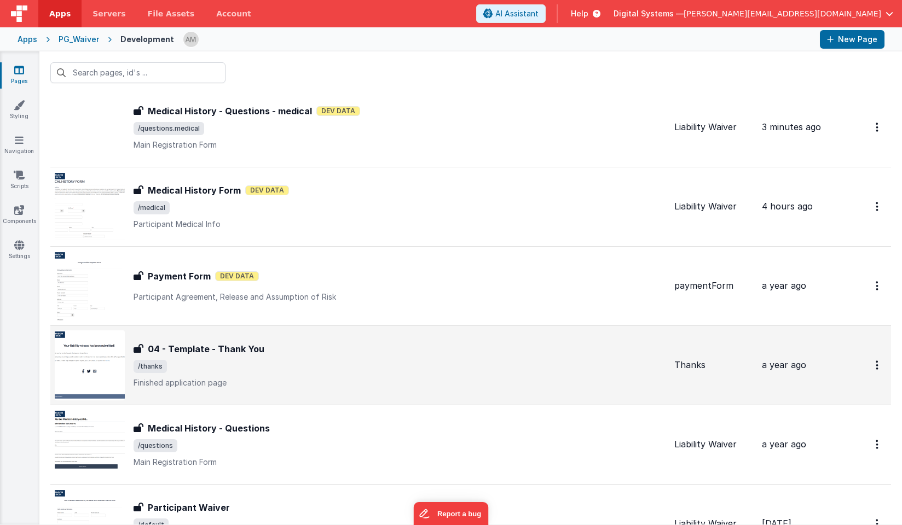
click at [157, 338] on div "04 - Template - Thank You 04 - Template - Thank You /thanks Finished applicatio…" at bounding box center [360, 366] width 611 height 70
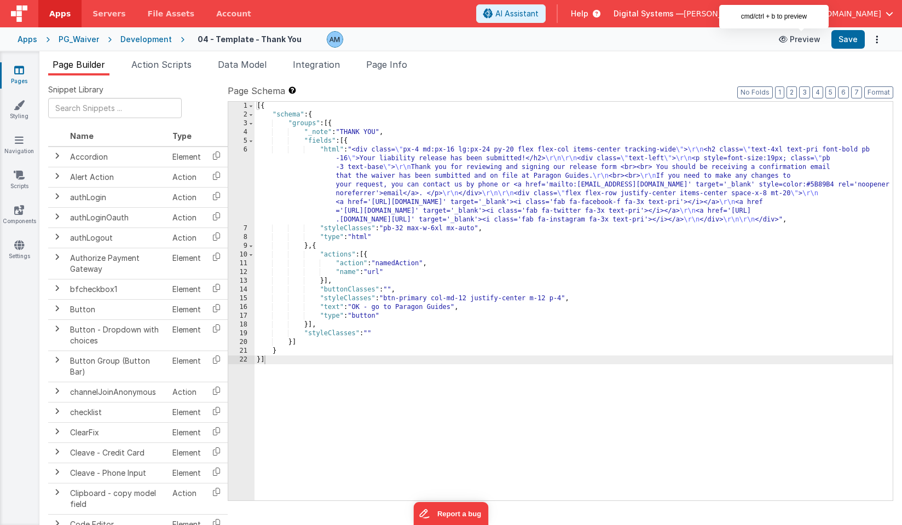
click at [808, 35] on button "Preview" at bounding box center [799, 40] width 55 height 18
click at [883, 14] on button "Digital Systems — alex@dsvail.com" at bounding box center [753, 13] width 280 height 11
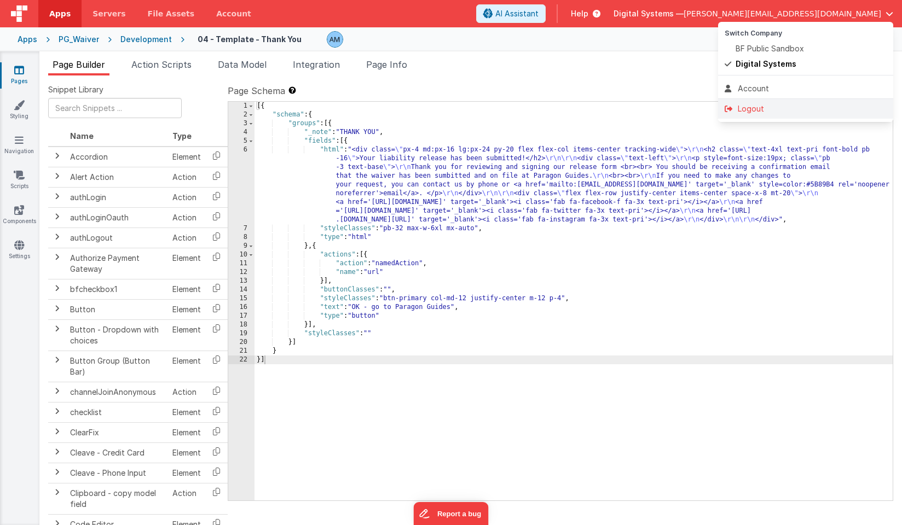
click at [744, 112] on div "Logout" at bounding box center [805, 108] width 162 height 11
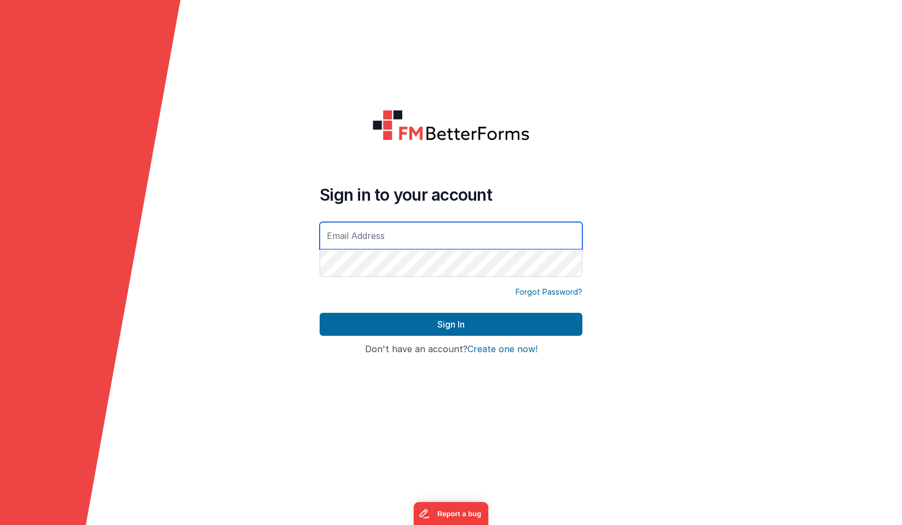
type input "[PERSON_NAME][EMAIL_ADDRESS][DOMAIN_NAME]"
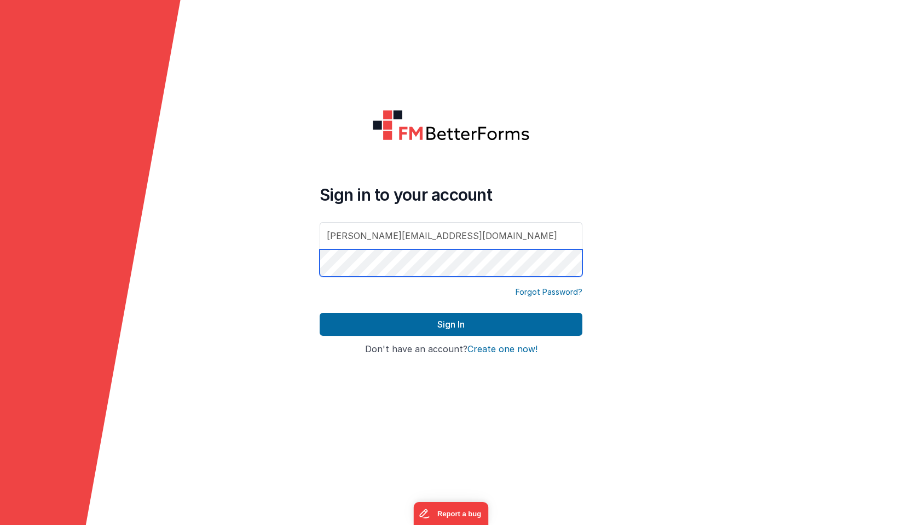
click at [451, 324] on button "Sign In" at bounding box center [451, 324] width 263 height 23
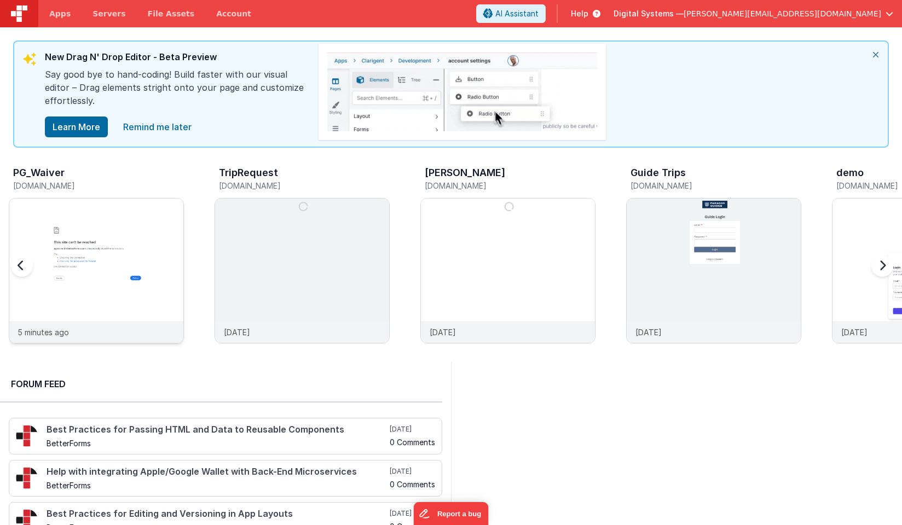
click at [144, 260] on img at bounding box center [96, 286] width 174 height 174
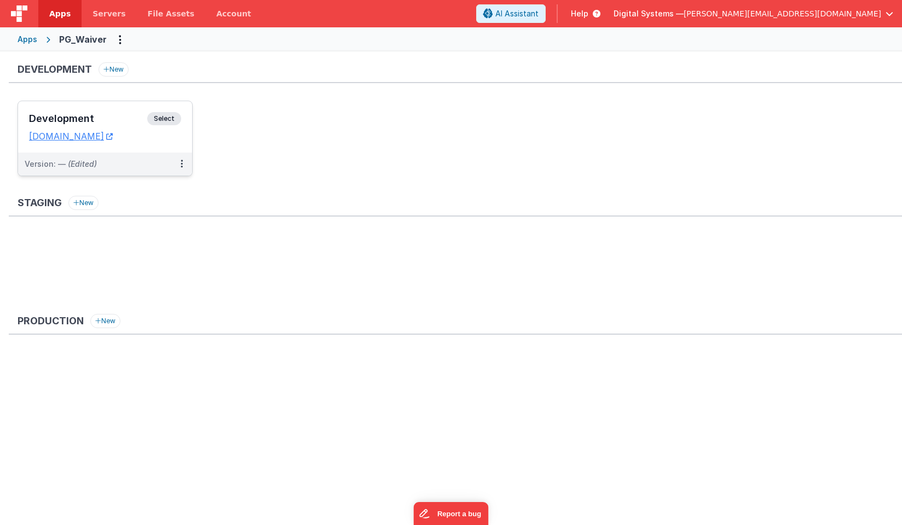
click at [167, 118] on span "Select" at bounding box center [164, 118] width 34 height 13
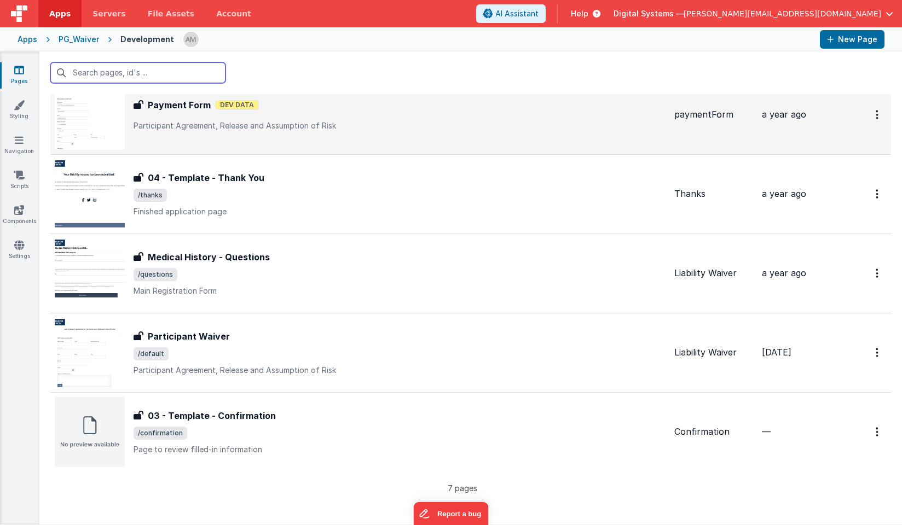
scroll to position [200, 0]
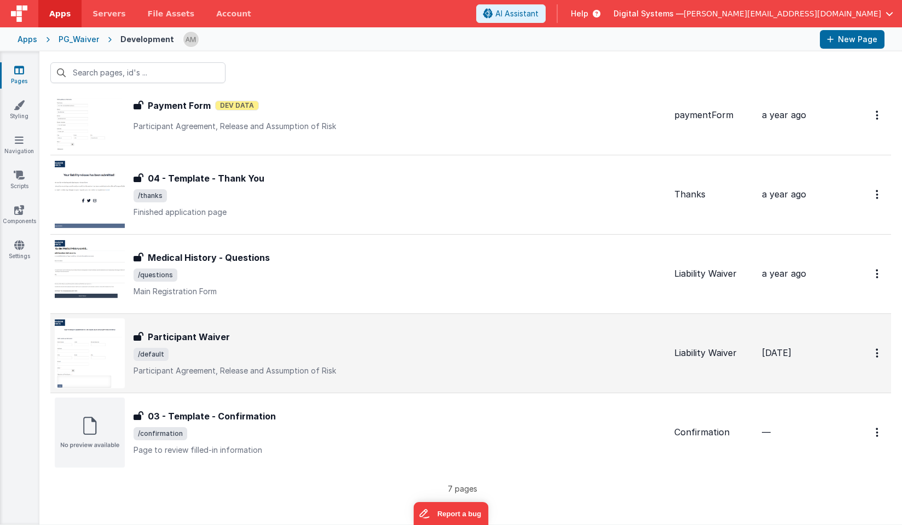
click at [189, 329] on div "Participant Waiver Participant Waiver /default Participant Agreement, Release a…" at bounding box center [360, 353] width 611 height 70
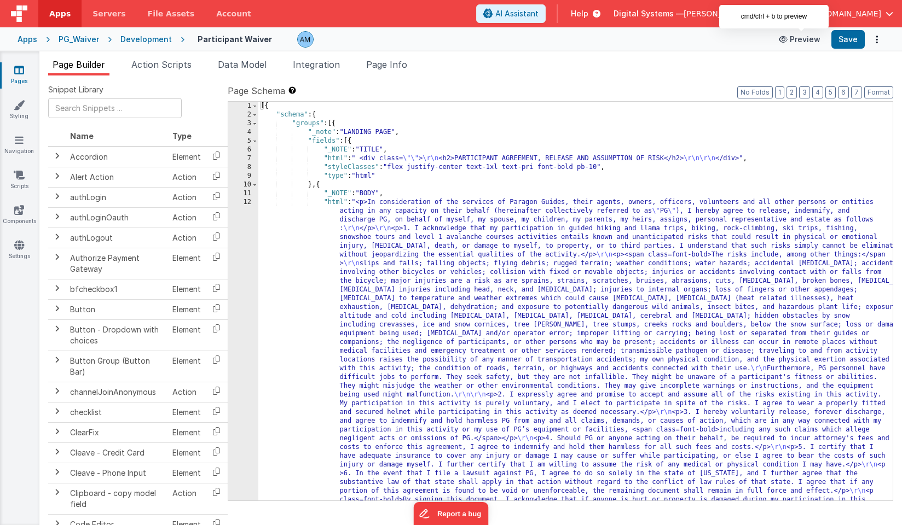
click at [814, 34] on button "Preview" at bounding box center [799, 40] width 55 height 18
click at [314, 68] on span "Integration" at bounding box center [316, 64] width 47 height 11
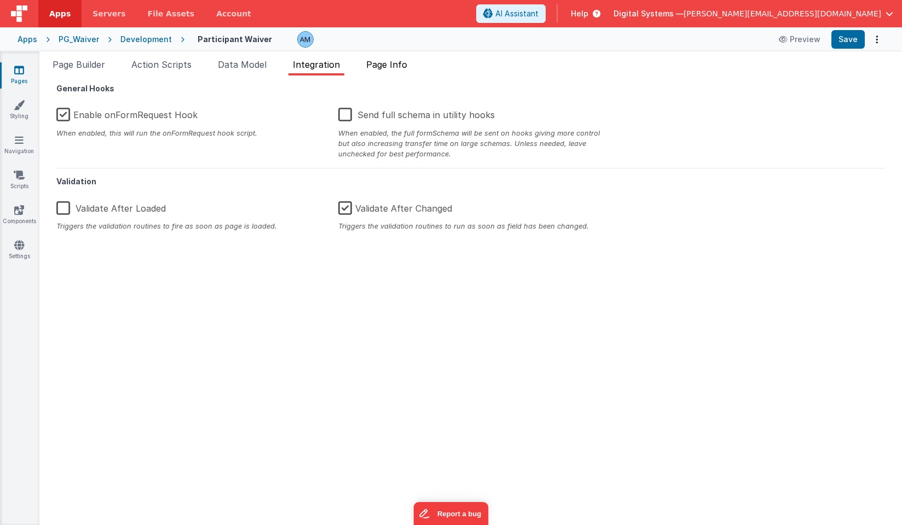
click at [376, 62] on span "Page Info" at bounding box center [386, 64] width 41 height 11
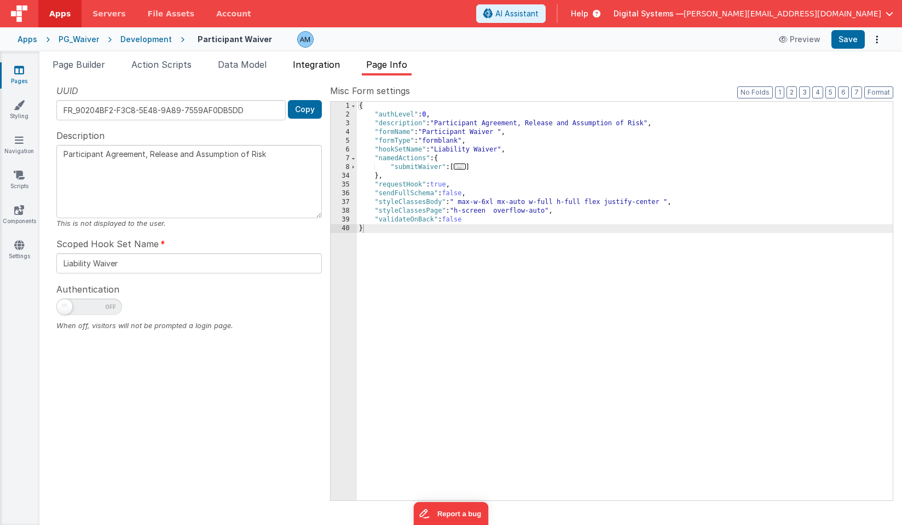
click at [324, 68] on span "Integration" at bounding box center [316, 64] width 47 height 11
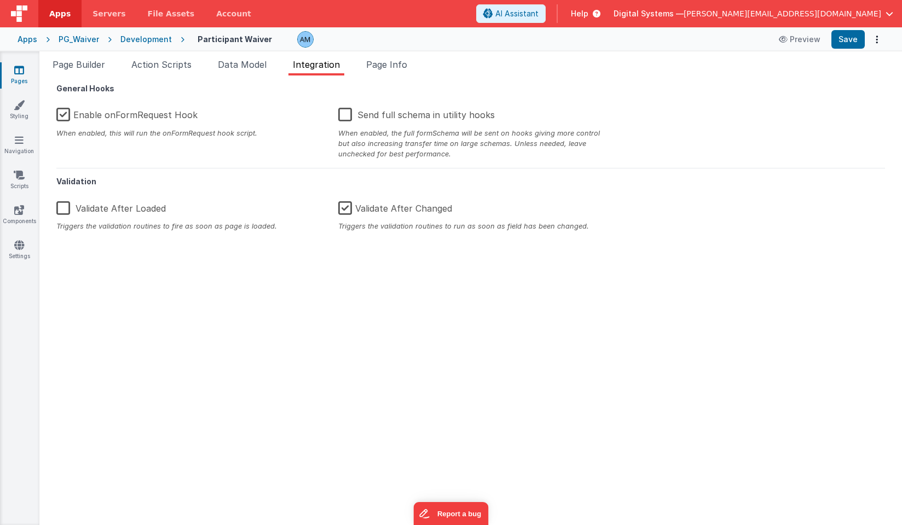
click at [137, 44] on div "Development" at bounding box center [145, 39] width 51 height 11
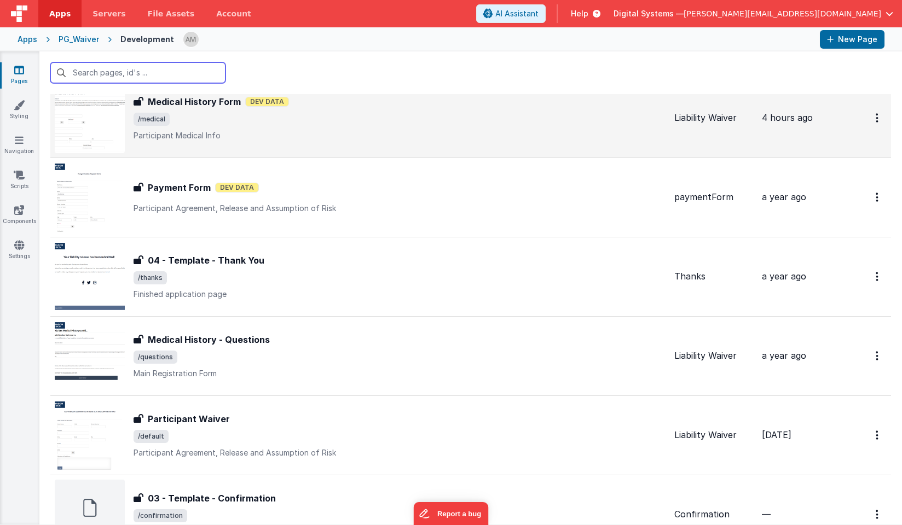
scroll to position [121, 0]
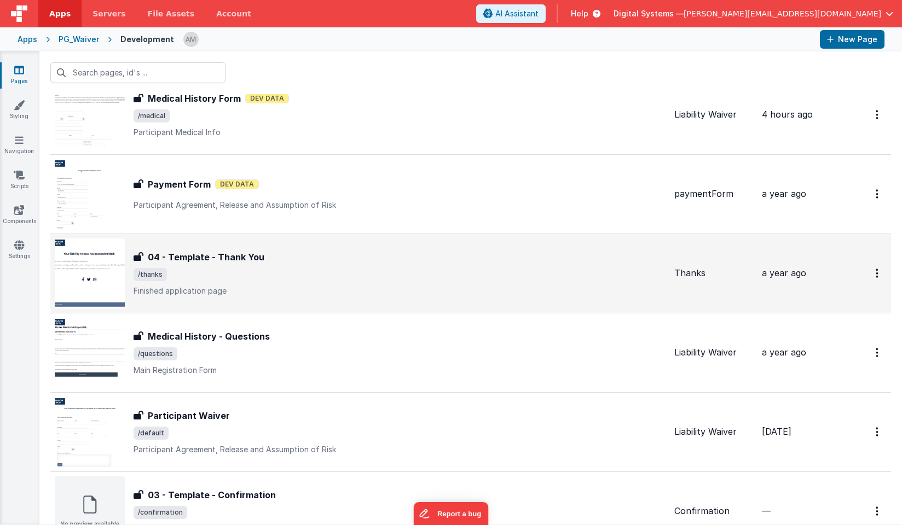
click at [206, 254] on h3 "04 - Template - Thank You" at bounding box center [206, 257] width 117 height 13
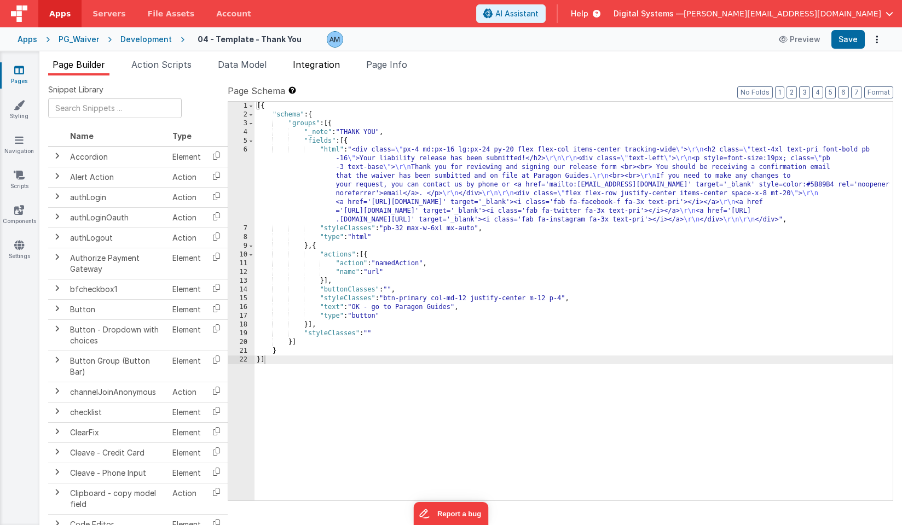
click at [322, 60] on span "Integration" at bounding box center [316, 64] width 47 height 11
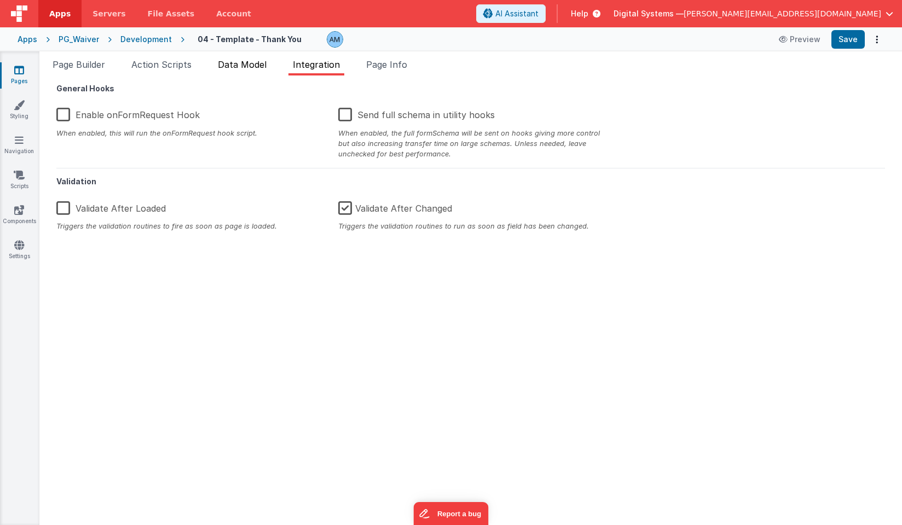
click at [248, 68] on span "Data Model" at bounding box center [242, 64] width 49 height 11
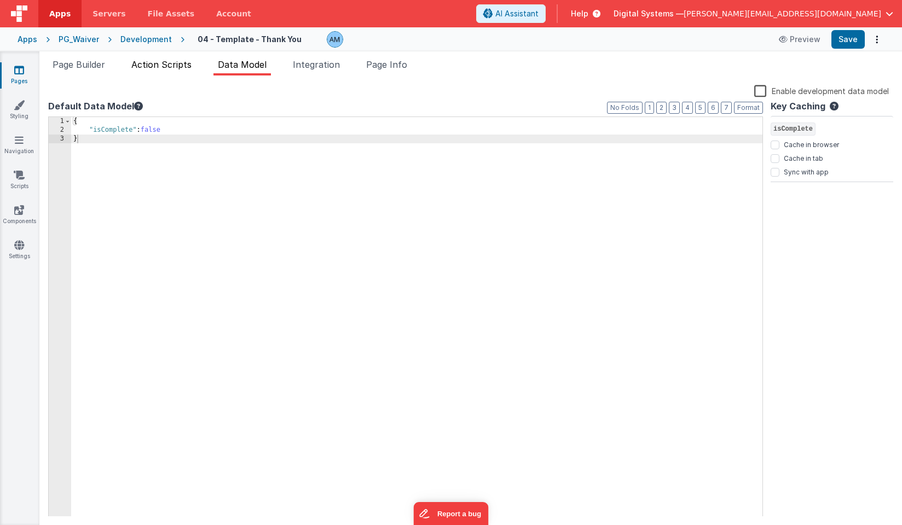
click at [182, 66] on span "Action Scripts" at bounding box center [161, 64] width 60 height 11
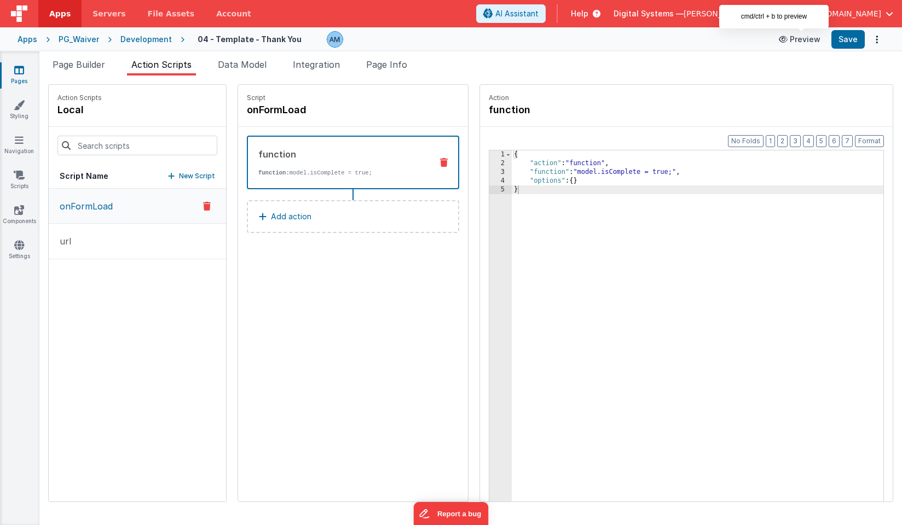
click at [805, 39] on button "Preview" at bounding box center [799, 40] width 55 height 18
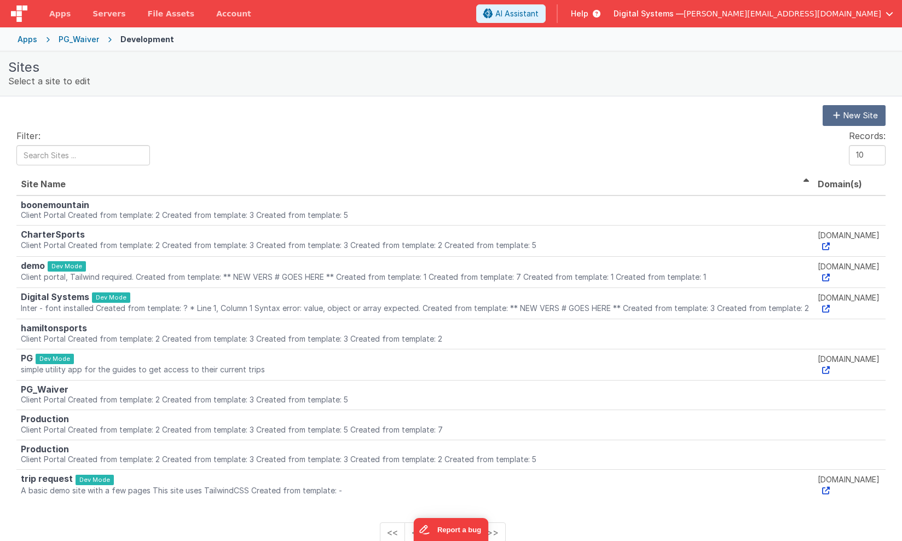
click at [29, 42] on div "Apps" at bounding box center [28, 39] width 20 height 11
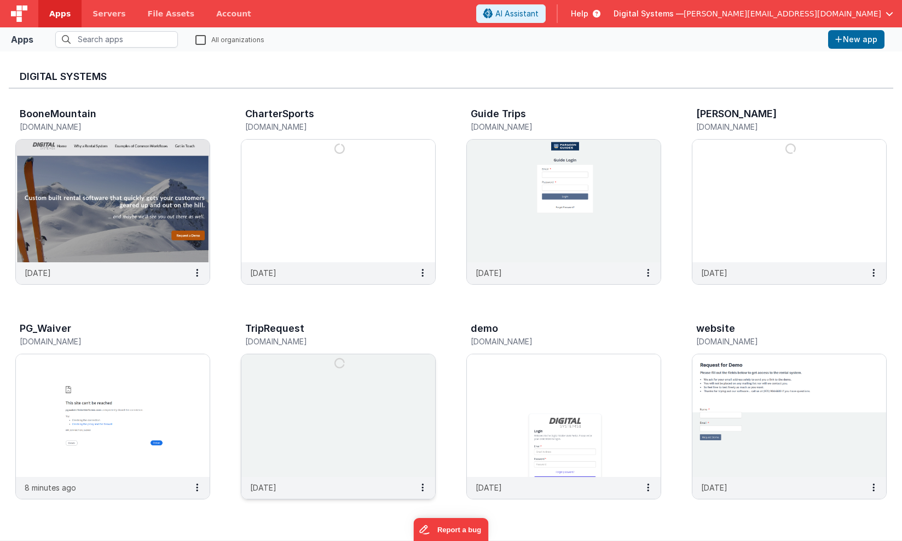
click at [315, 427] on img at bounding box center [338, 415] width 194 height 123
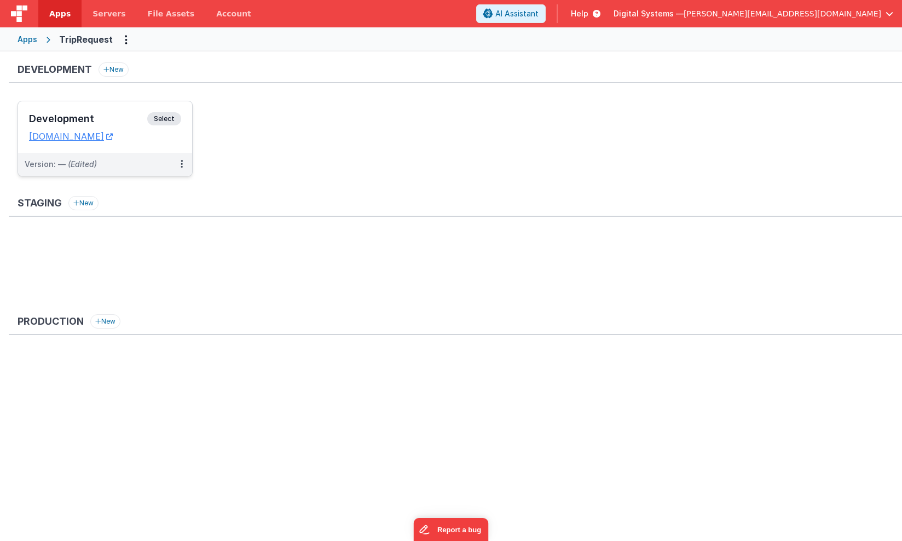
click at [163, 119] on span "Select" at bounding box center [164, 118] width 34 height 13
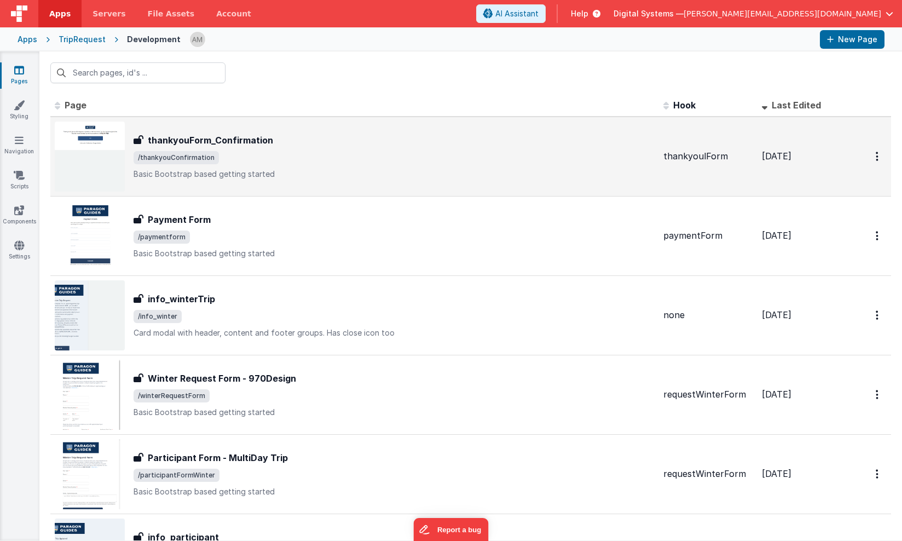
click at [208, 138] on h3 "thankyouForm_Confirmation" at bounding box center [210, 140] width 125 height 13
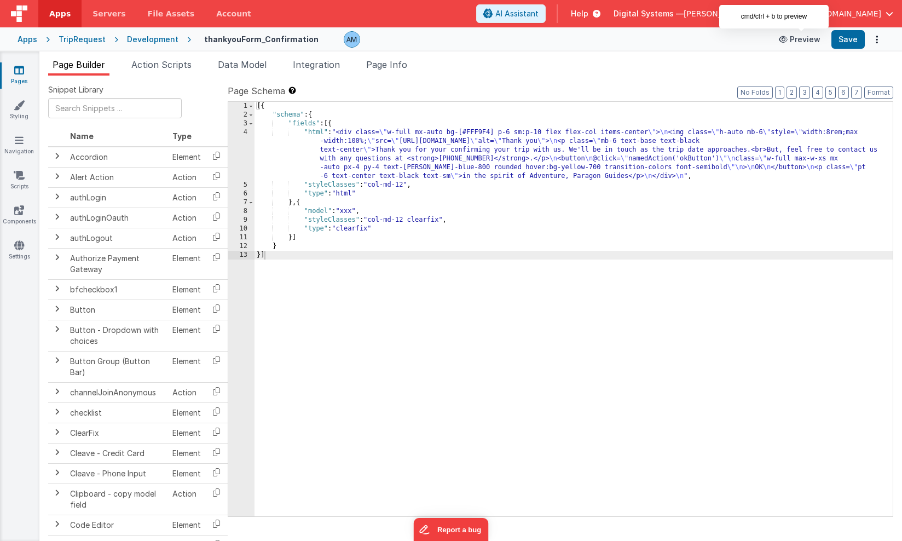
click at [826, 41] on button "Preview" at bounding box center [799, 40] width 55 height 18
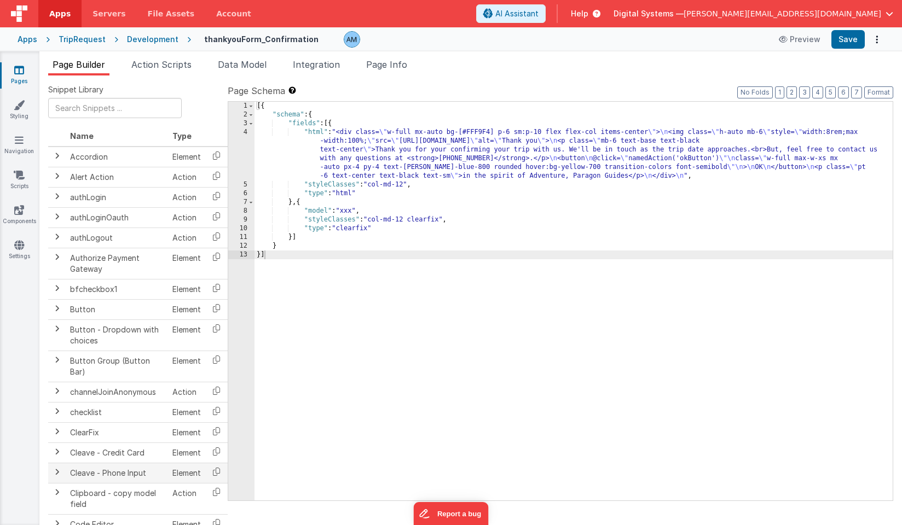
click at [30, 38] on div "Apps" at bounding box center [28, 39] width 20 height 11
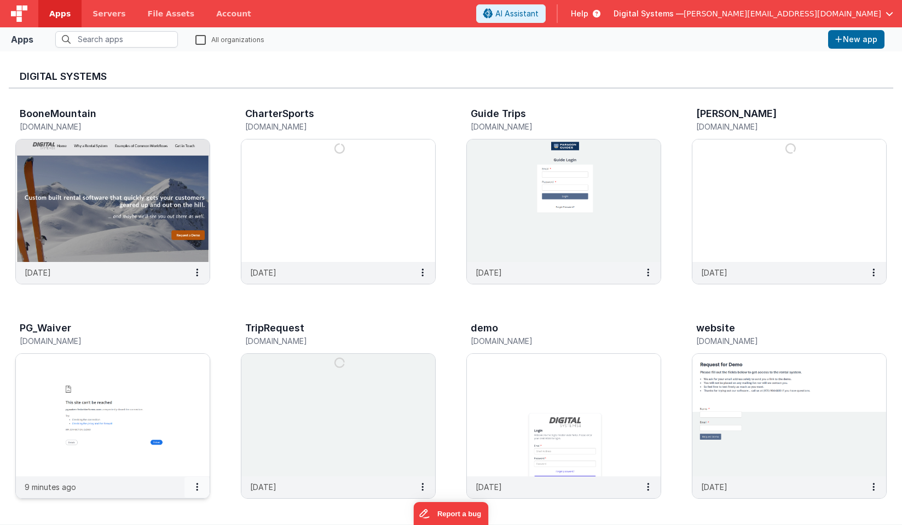
click at [196, 487] on icon at bounding box center [197, 487] width 2 height 1
click at [195, 486] on div at bounding box center [451, 262] width 902 height 525
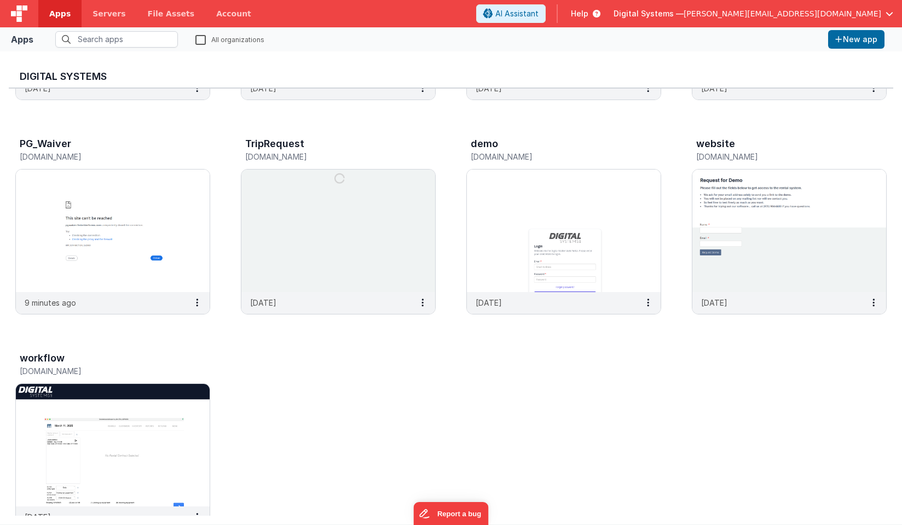
scroll to position [188, 0]
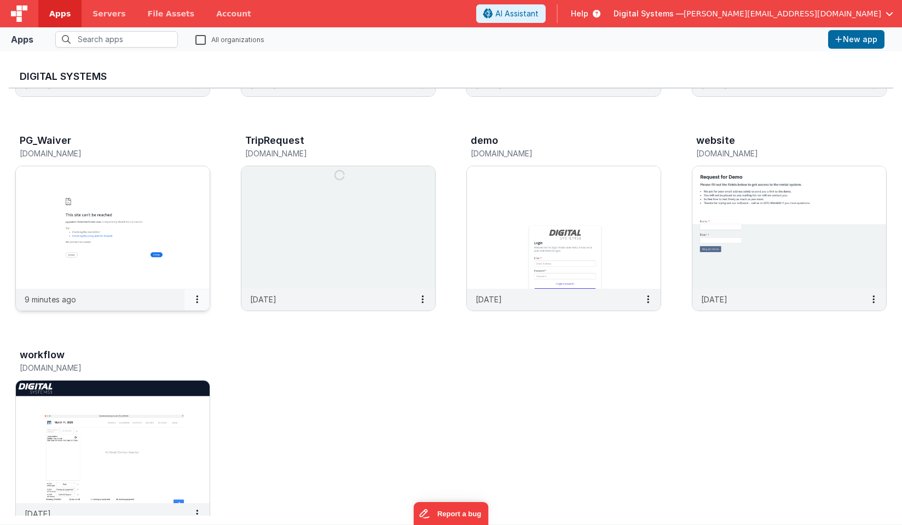
click at [196, 300] on icon at bounding box center [197, 299] width 2 height 1
click at [178, 320] on link "Settings" at bounding box center [173, 321] width 76 height 20
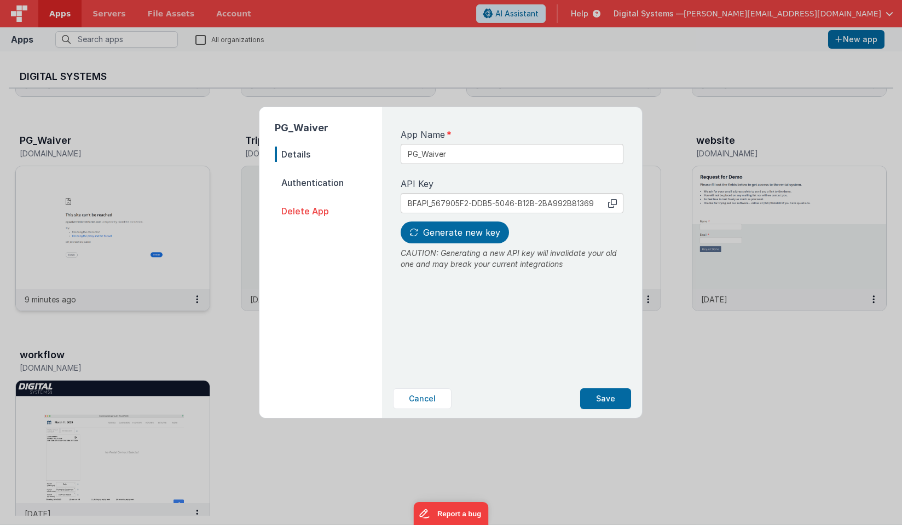
click at [285, 186] on span "Authentication" at bounding box center [328, 182] width 107 height 15
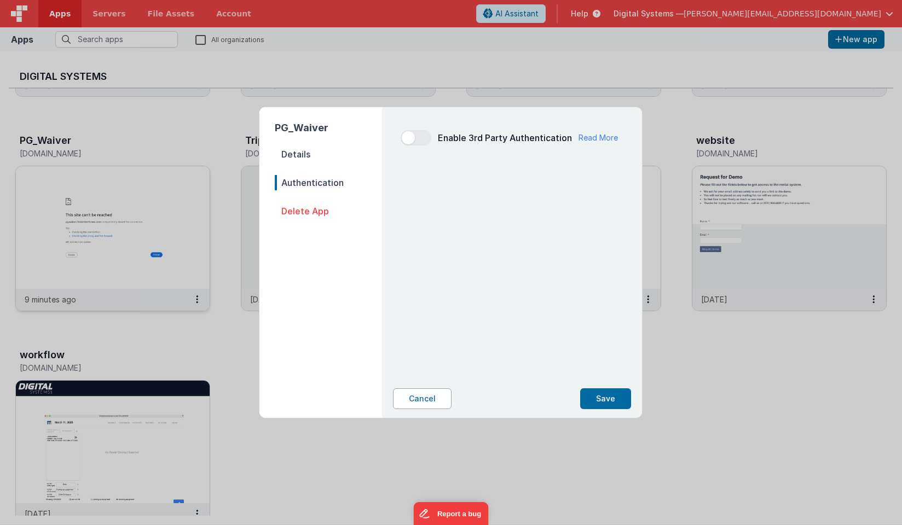
click at [434, 392] on button "Cancel" at bounding box center [422, 399] width 59 height 21
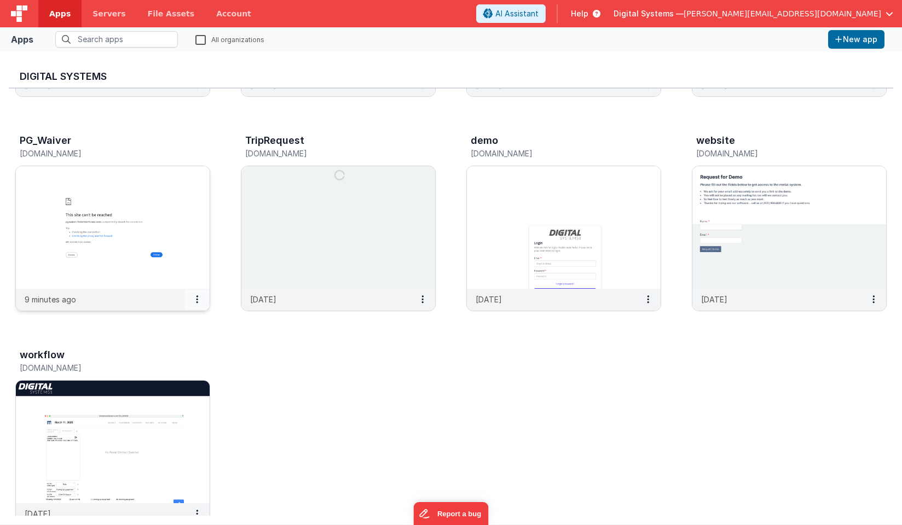
click at [195, 299] on button at bounding box center [196, 299] width 25 height 21
click at [178, 256] on div at bounding box center [451, 262] width 902 height 525
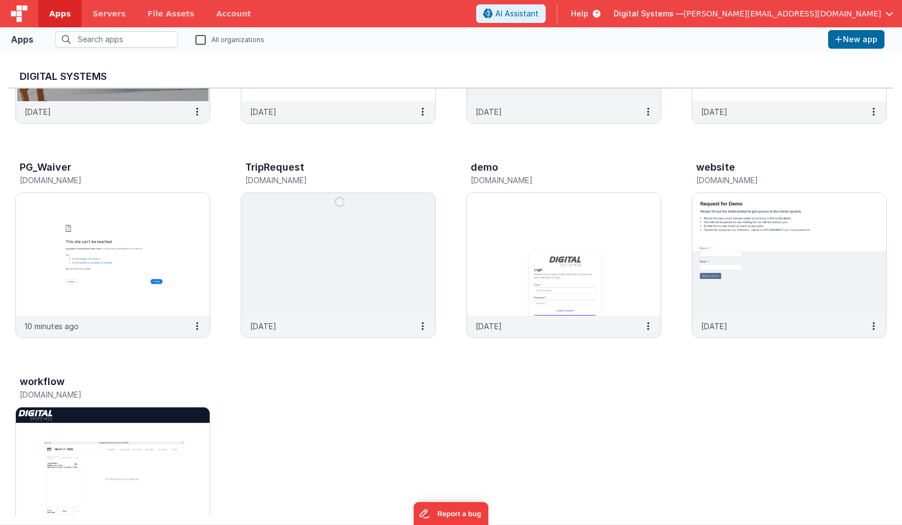
scroll to position [158, 0]
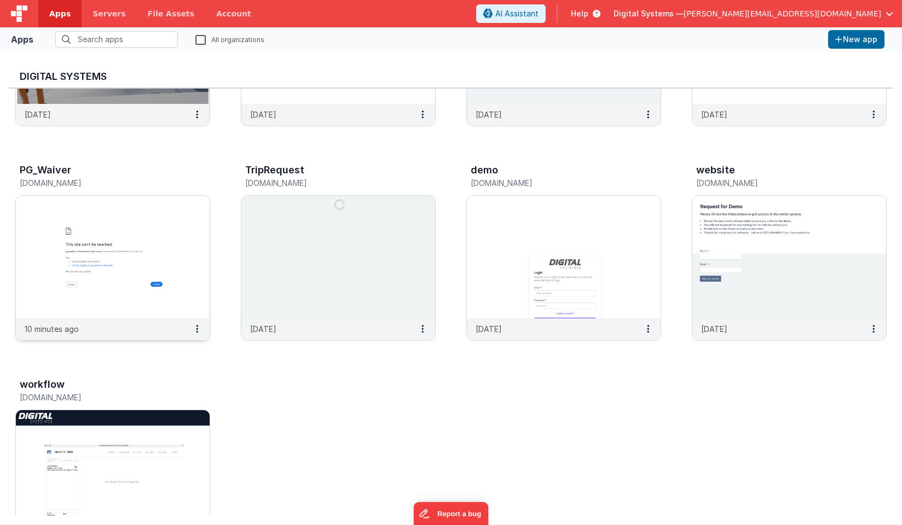
click at [152, 295] on img at bounding box center [113, 257] width 194 height 123
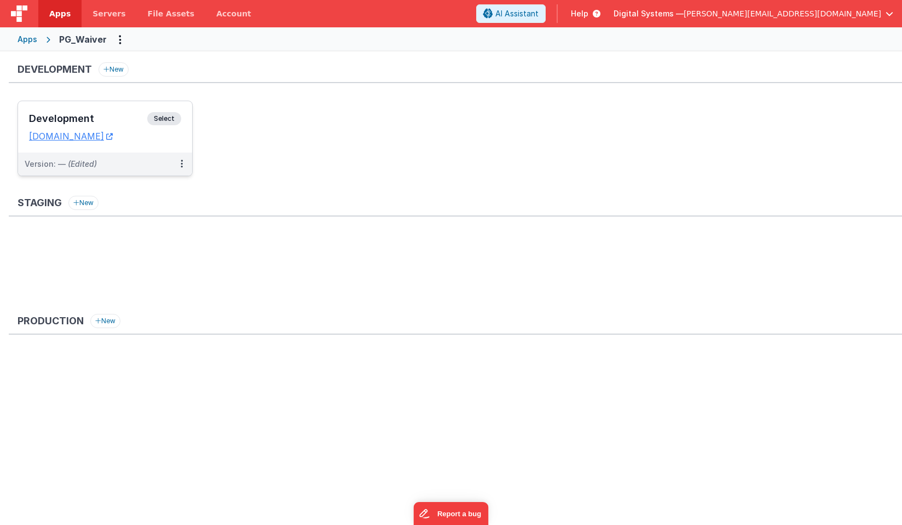
click at [164, 115] on span "Select" at bounding box center [164, 118] width 34 height 13
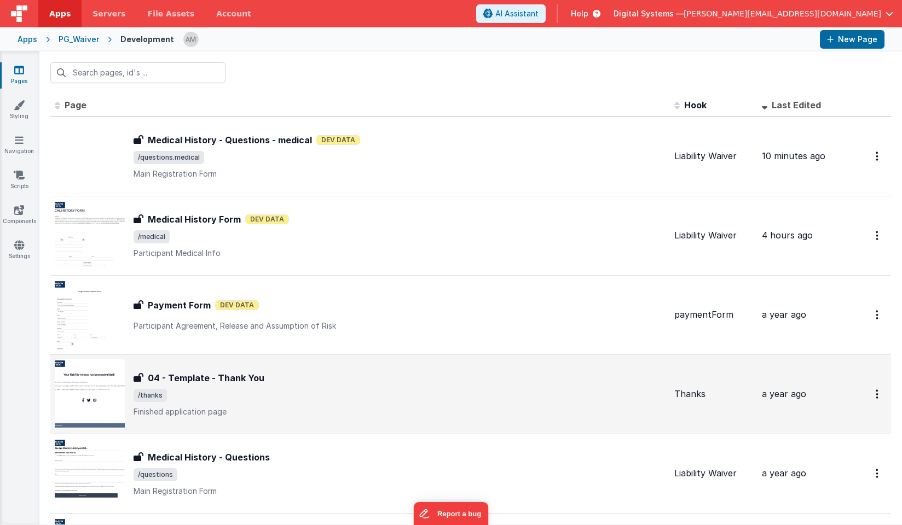
click at [217, 386] on div "04 - Template - Thank You 04 - Template - Thank You /thanks Finished applicatio…" at bounding box center [400, 395] width 532 height 46
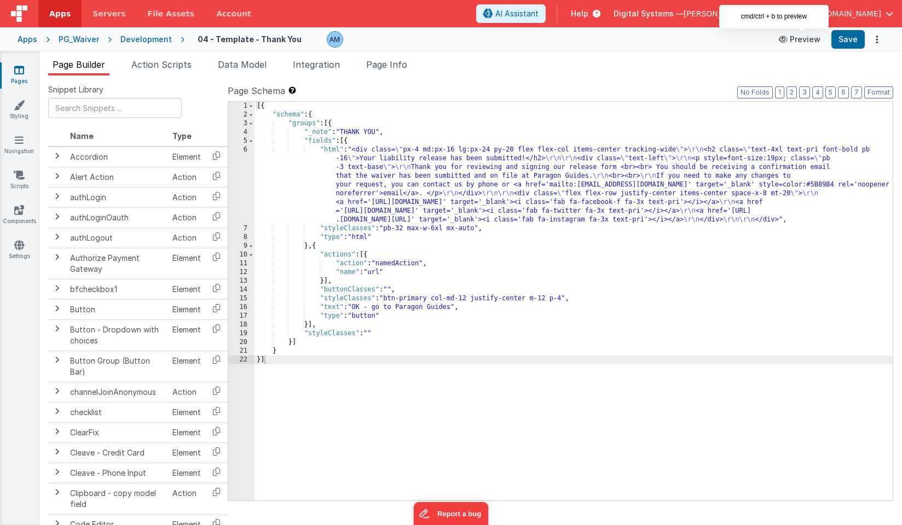
click at [811, 38] on button "Preview" at bounding box center [799, 40] width 55 height 18
click at [147, 42] on div "Development" at bounding box center [145, 39] width 51 height 11
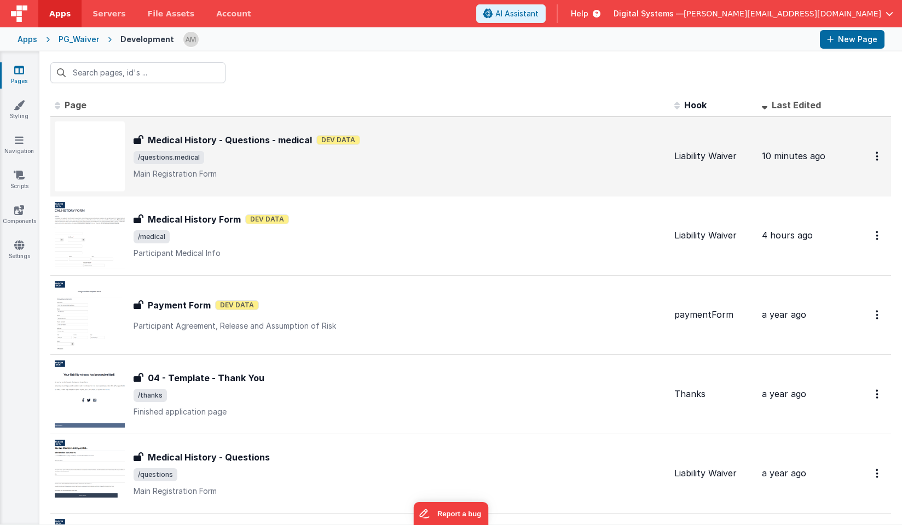
click at [279, 143] on h3 "Medical History - Questions - medical" at bounding box center [230, 140] width 164 height 13
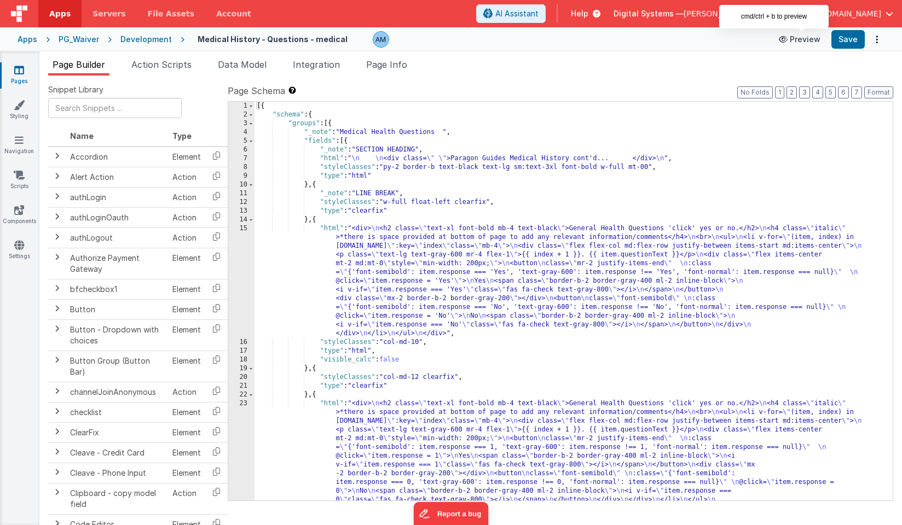
click at [802, 44] on button "Preview" at bounding box center [799, 40] width 55 height 18
